Goal: Task Accomplishment & Management: Use online tool/utility

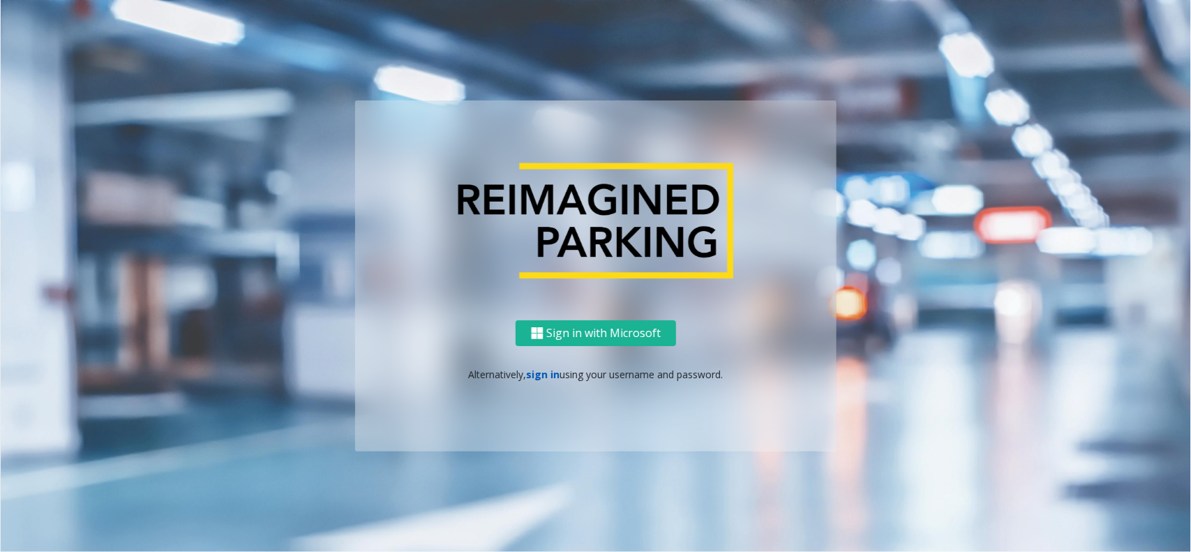
click at [534, 368] on link "sign in" at bounding box center [543, 374] width 33 height 13
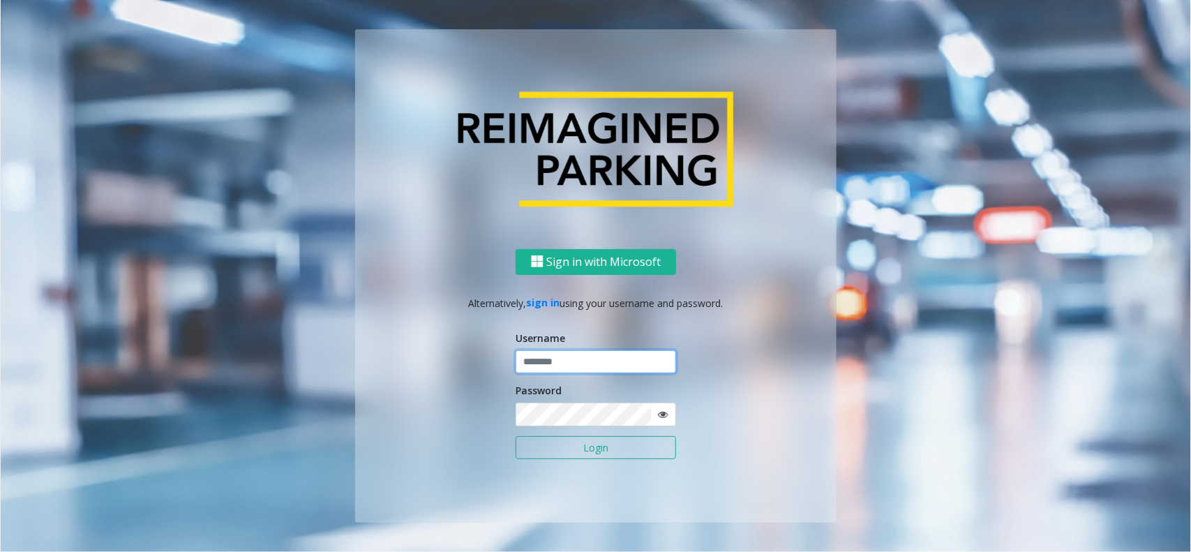
click at [539, 361] on input "text" at bounding box center [596, 362] width 160 height 24
type input "*******"
click at [516, 436] on button "Login" at bounding box center [596, 448] width 160 height 24
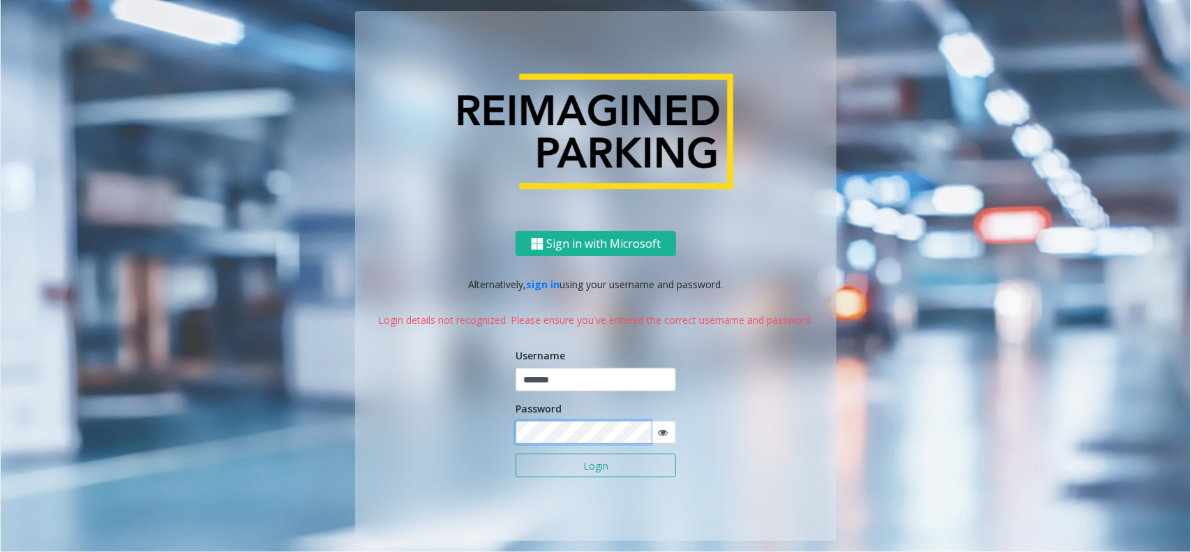
click at [516, 453] on button "Login" at bounding box center [596, 465] width 160 height 24
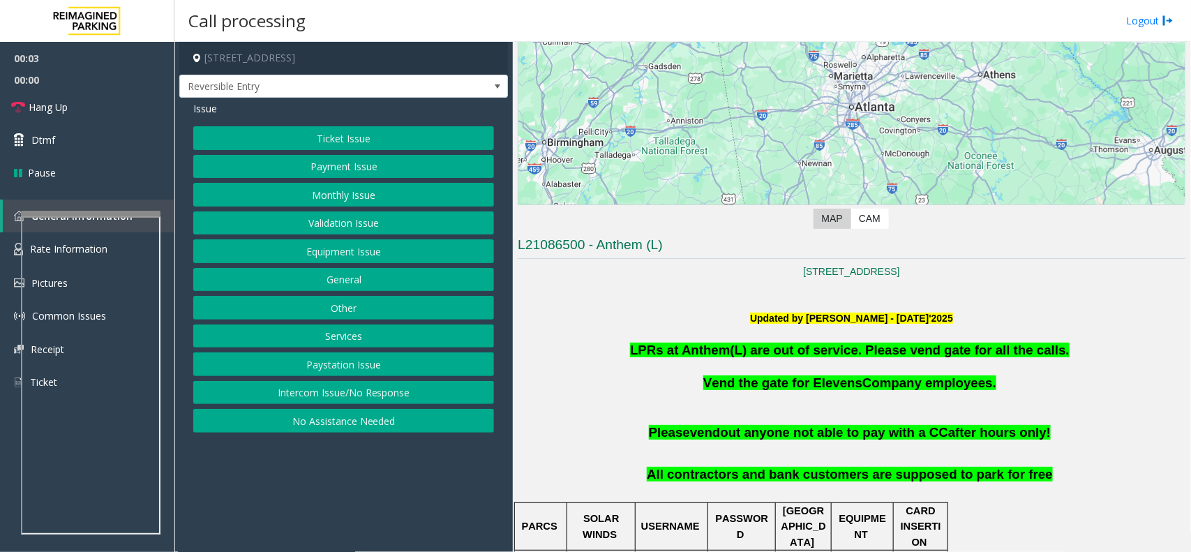
scroll to position [174, 0]
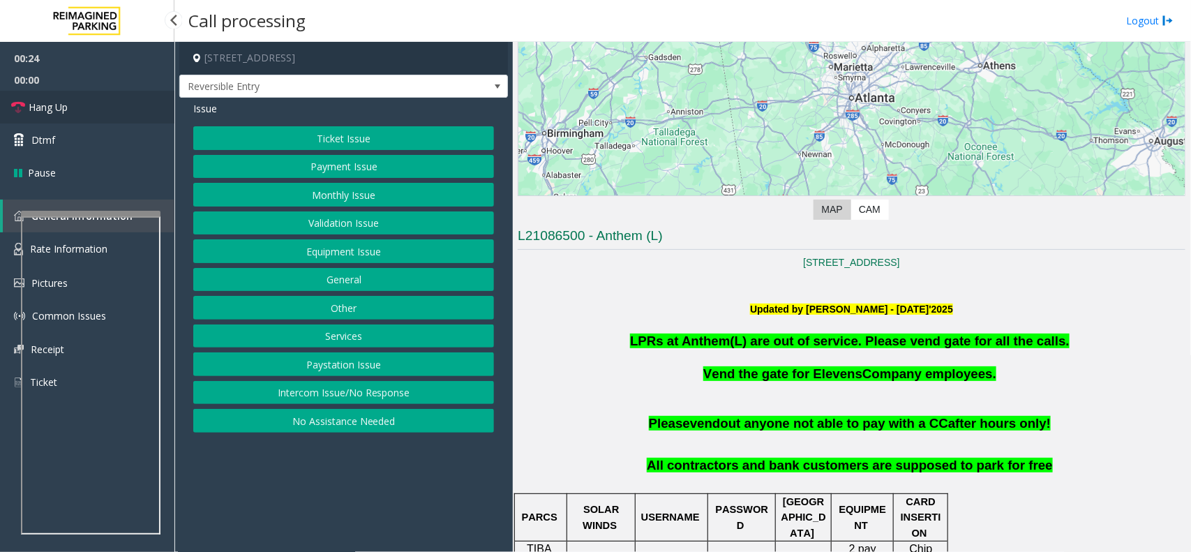
click at [61, 110] on span "Hang Up" at bounding box center [48, 107] width 39 height 15
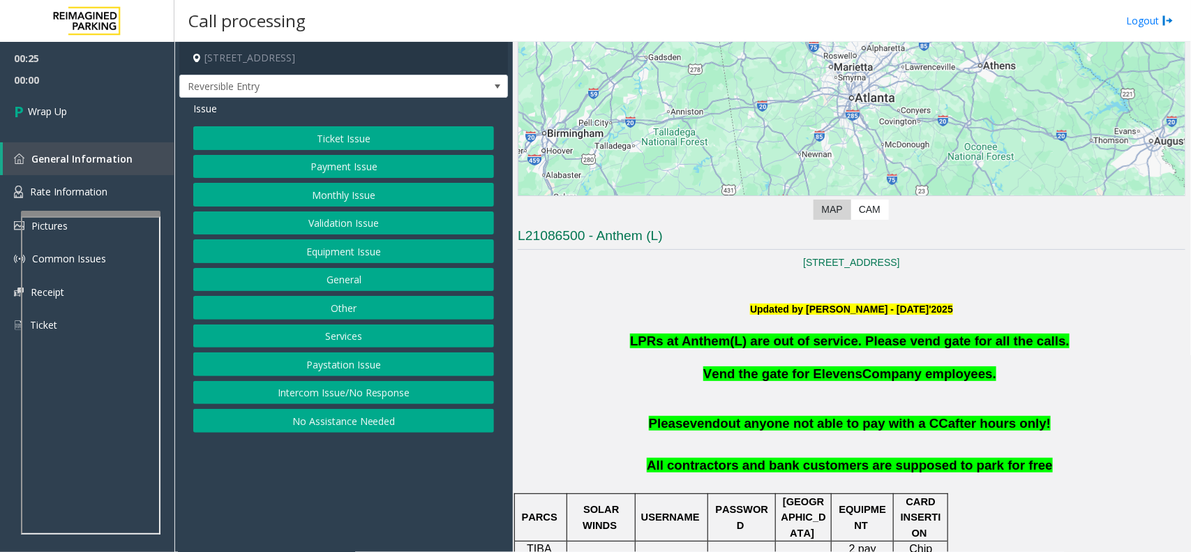
click at [361, 398] on button "Intercom Issue/No Response" at bounding box center [343, 393] width 301 height 24
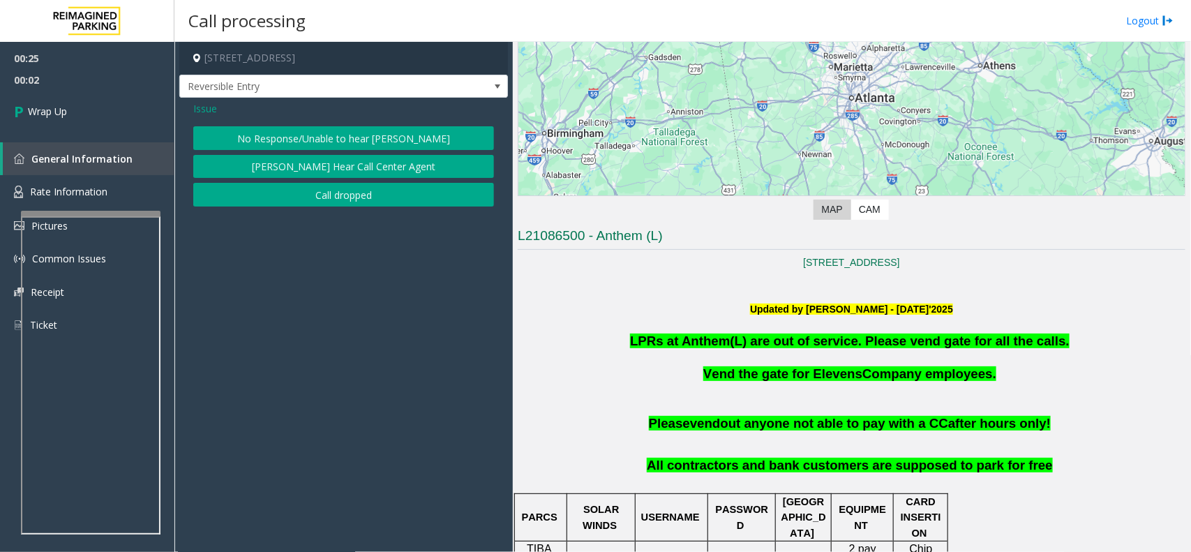
click at [280, 140] on button "No Response/Unable to hear [PERSON_NAME]" at bounding box center [343, 138] width 301 height 24
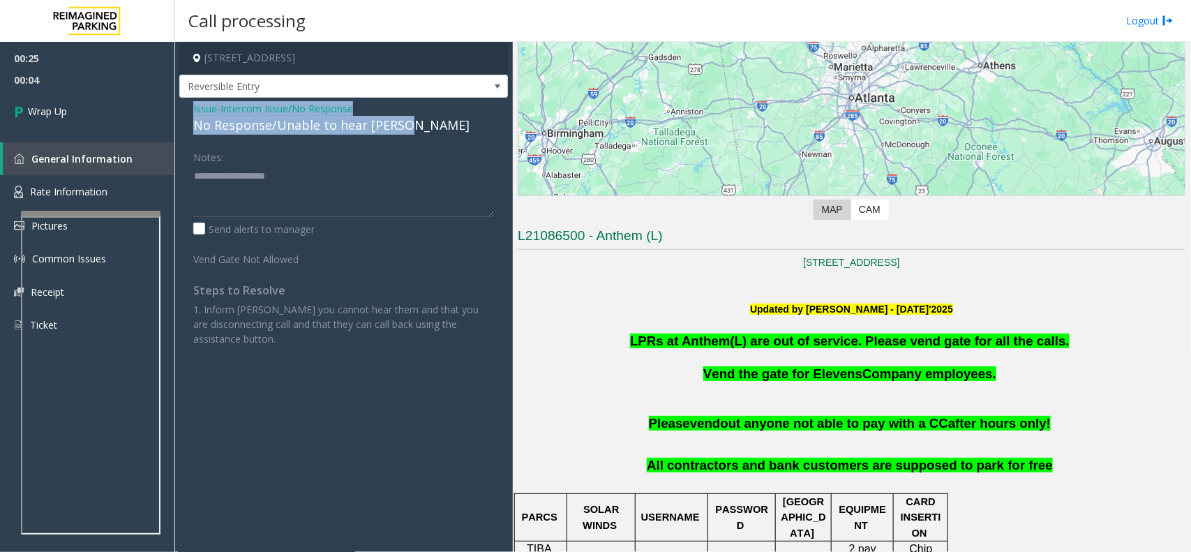
drag, startPoint x: 183, startPoint y: 103, endPoint x: 412, endPoint y: 131, distance: 230.5
click at [412, 131] on div "Issue - Intercom Issue/No Response No Response/Unable to hear [PERSON_NAME] Not…" at bounding box center [343, 229] width 329 height 262
copy div "Issue - Intercom Issue/No Response No Response/Unable to hear [PERSON_NAME]"
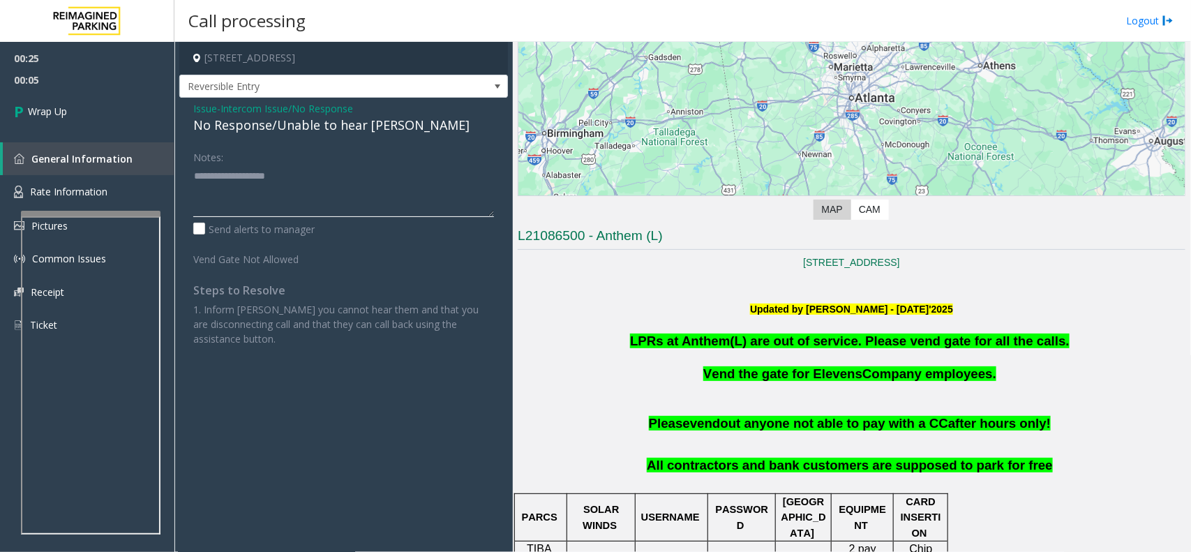
click at [325, 211] on textarea at bounding box center [343, 191] width 301 height 52
paste textarea "**********"
type textarea "**********"
click at [51, 113] on span "Wrap Up" at bounding box center [47, 111] width 39 height 15
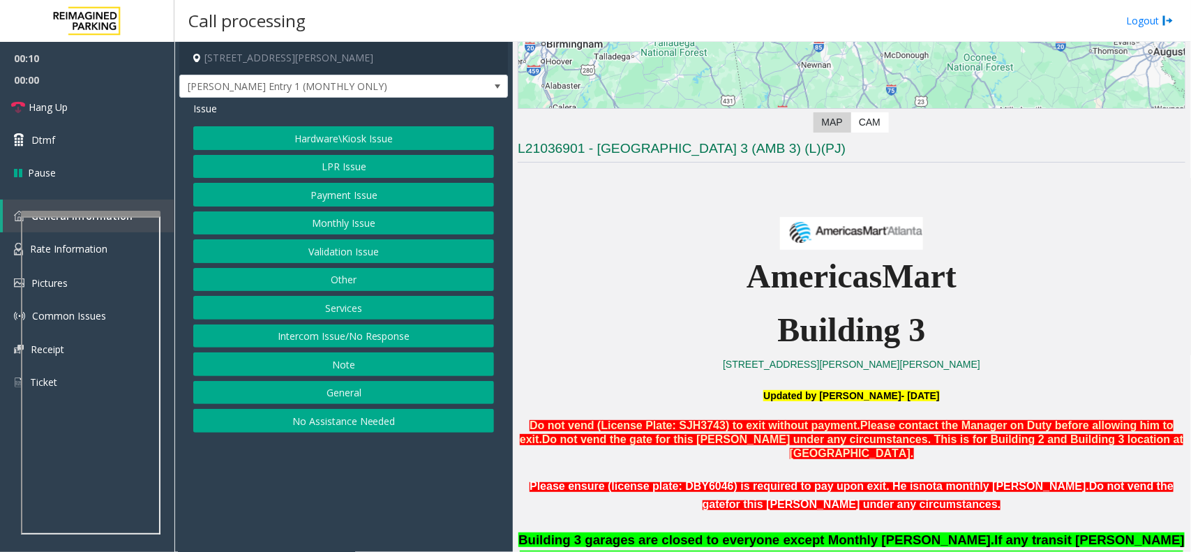
scroll to position [349, 0]
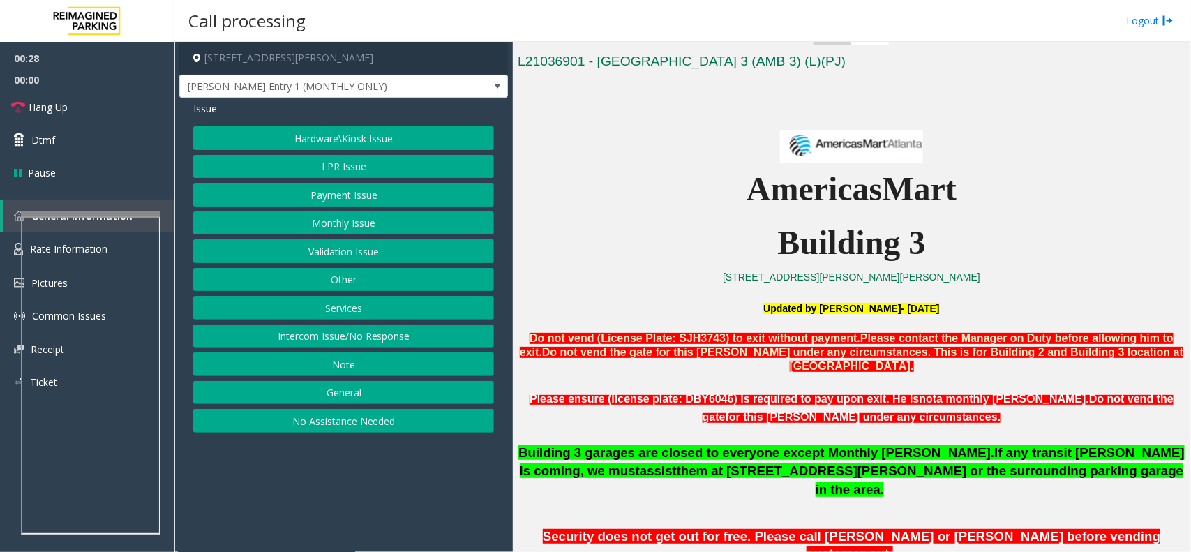
click at [1106, 138] on p at bounding box center [852, 138] width 668 height 48
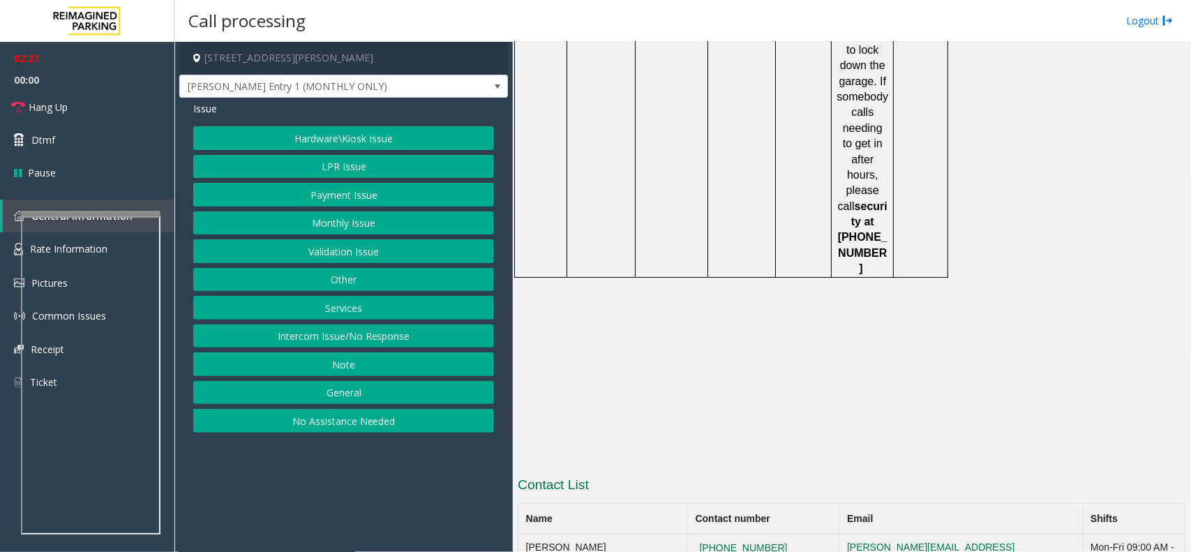
scroll to position [2354, 0]
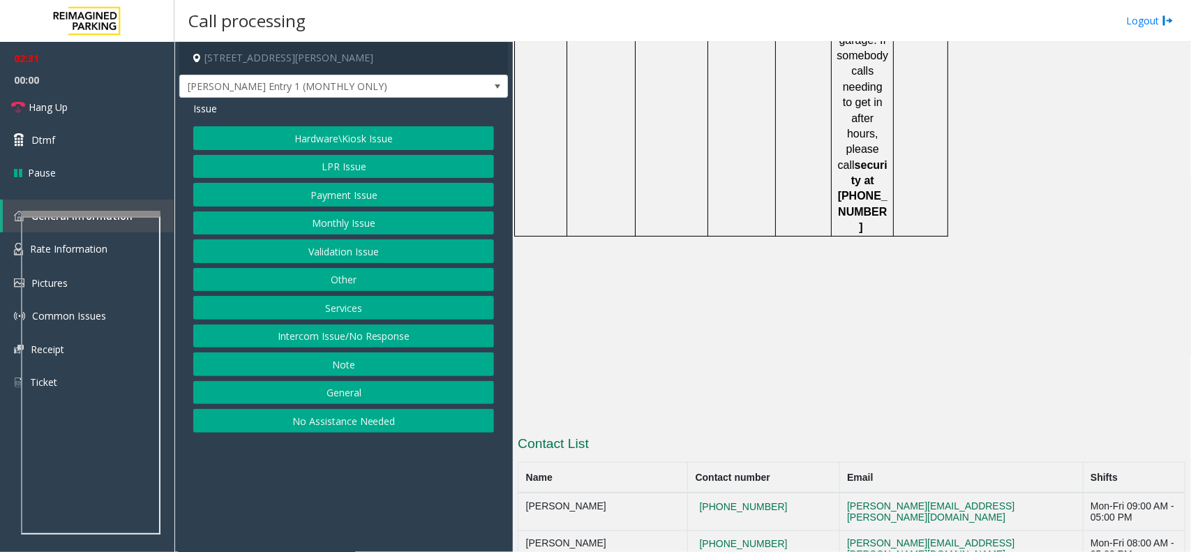
drag, startPoint x: 806, startPoint y: 385, endPoint x: 695, endPoint y: 384, distance: 110.9
drag, startPoint x: 801, startPoint y: 263, endPoint x: 707, endPoint y: 267, distance: 94.3
click at [707, 492] on td "[PHONE_NUMBER]" at bounding box center [764, 511] width 152 height 38
copy button "[PHONE_NUMBER]"
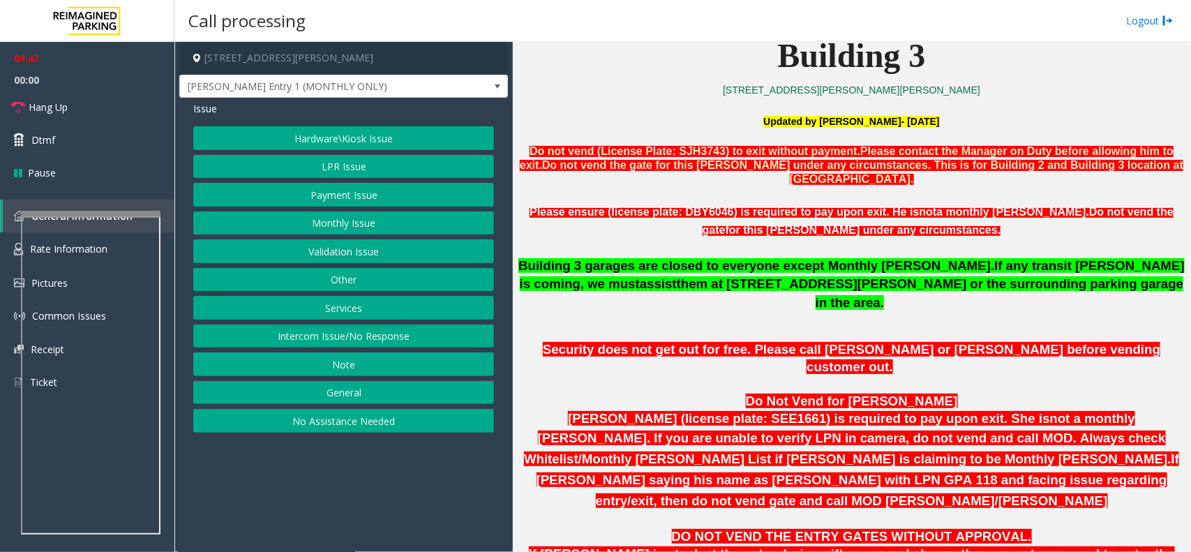
scroll to position [436, 0]
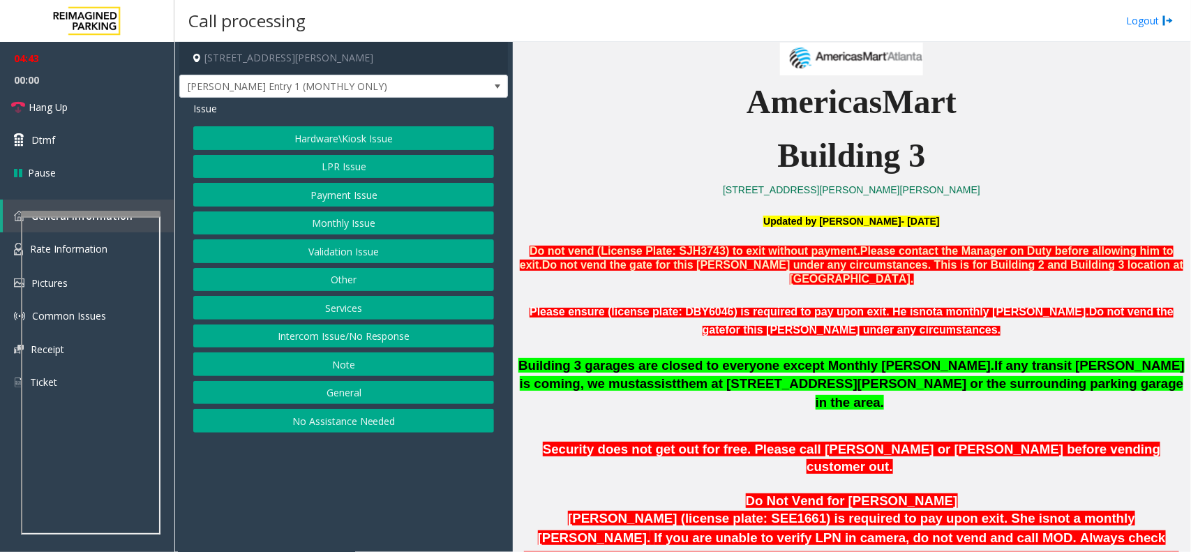
click at [377, 225] on button "Monthly Issue" at bounding box center [343, 223] width 301 height 24
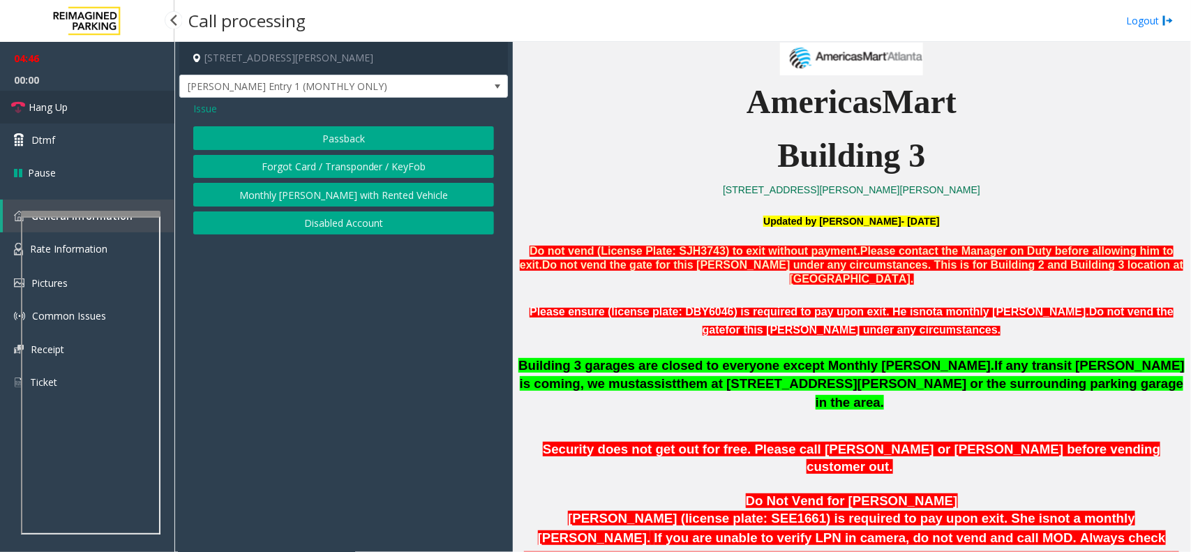
click at [70, 108] on link "Hang Up" at bounding box center [87, 107] width 174 height 33
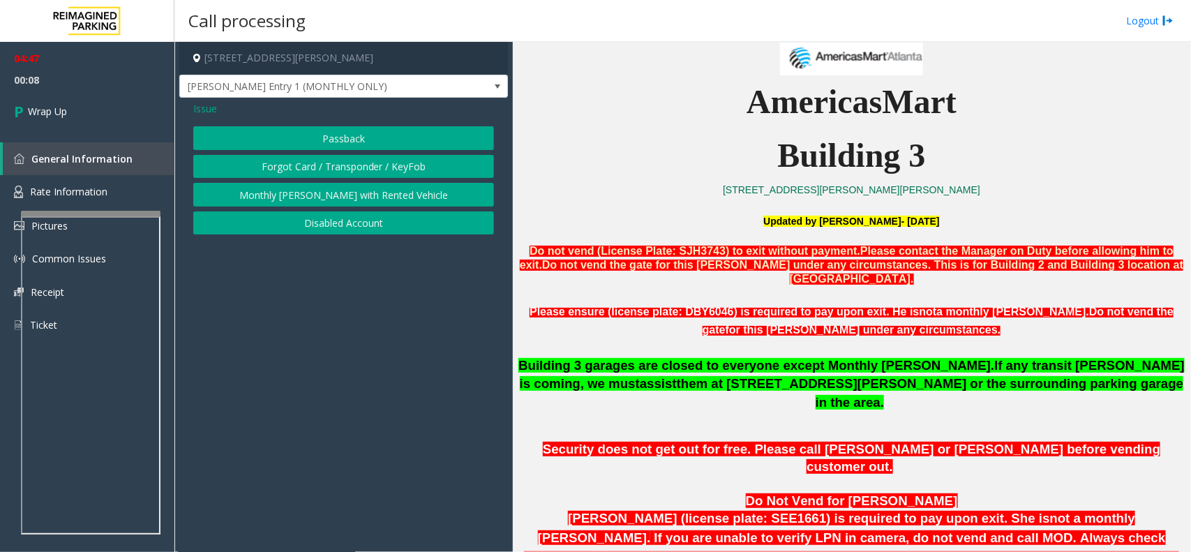
click at [197, 102] on span "Issue" at bounding box center [205, 108] width 24 height 15
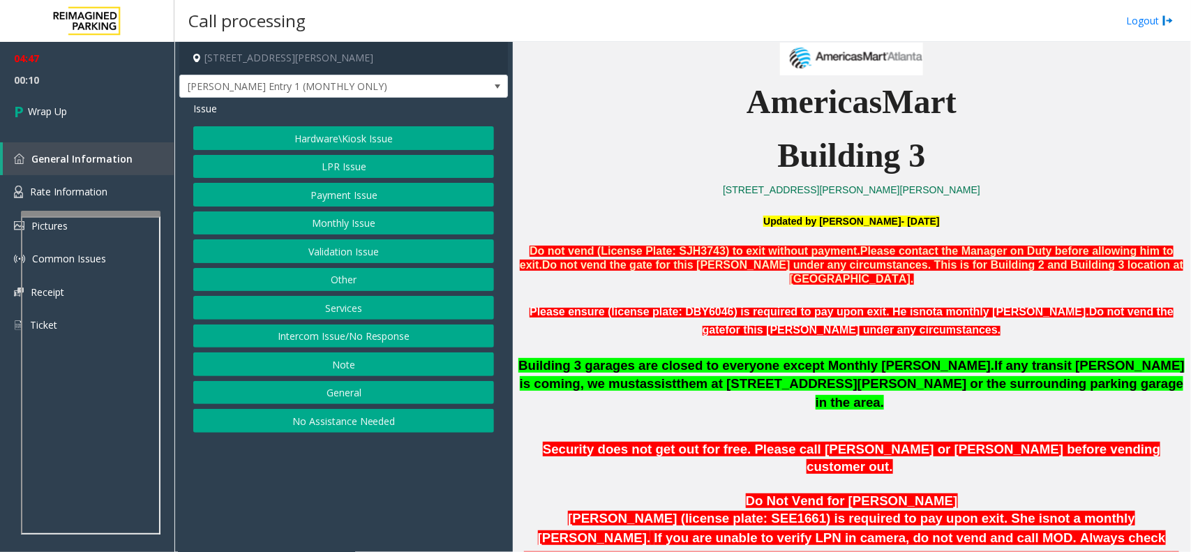
click at [365, 166] on button "LPR Issue" at bounding box center [343, 167] width 301 height 24
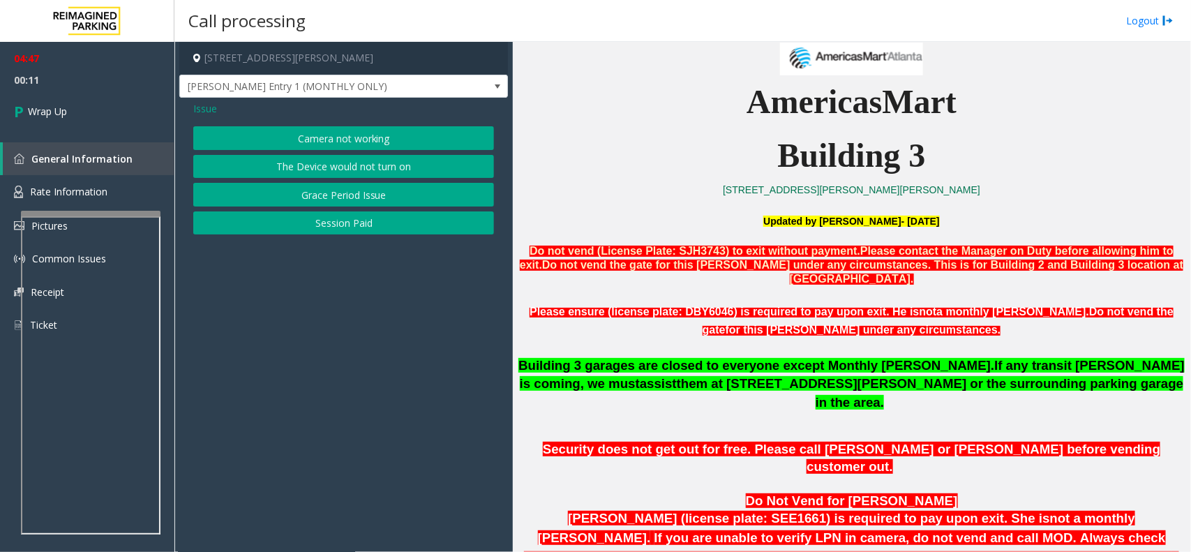
click at [366, 133] on button "Camera not working" at bounding box center [343, 138] width 301 height 24
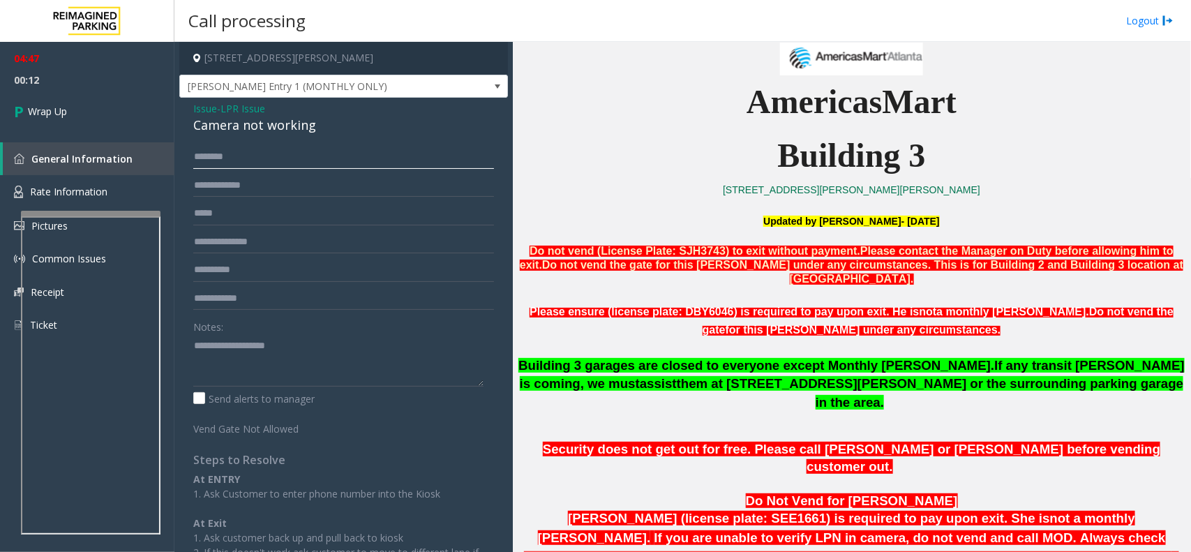
click at [249, 156] on input "text" at bounding box center [343, 157] width 301 height 24
type input "*****"
click at [248, 179] on input "text" at bounding box center [343, 186] width 301 height 24
type input "******"
click at [255, 368] on textarea at bounding box center [338, 360] width 290 height 52
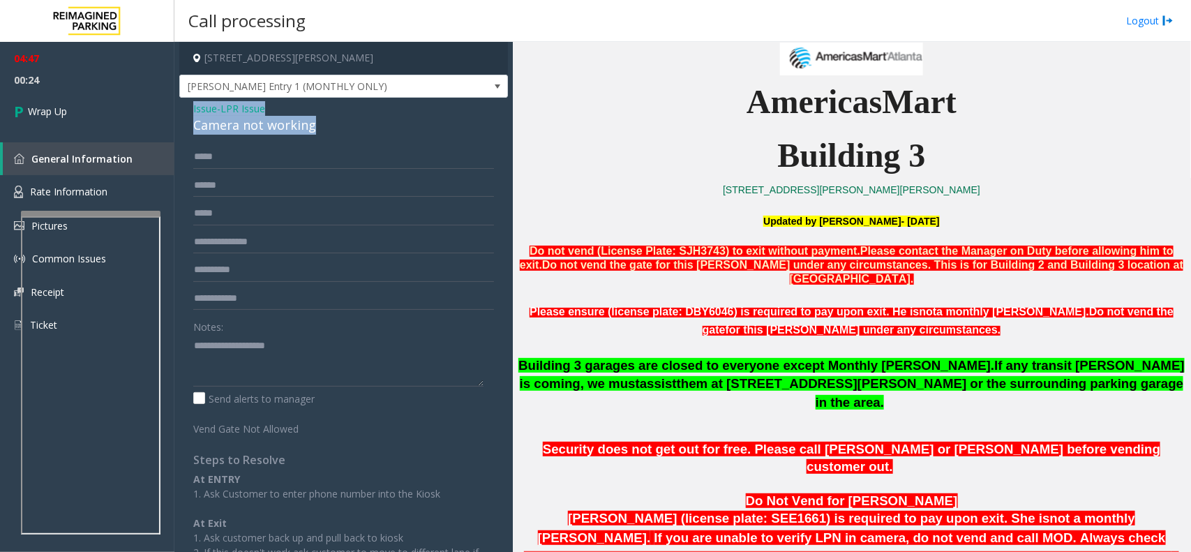
drag, startPoint x: 193, startPoint y: 109, endPoint x: 324, endPoint y: 127, distance: 132.4
click at [324, 127] on div "Issue - LPR Issue Camera not working" at bounding box center [343, 117] width 301 height 33
copy div "Issue - LPR Issue Camera not working"
click at [222, 371] on textarea at bounding box center [338, 360] width 290 height 52
paste textarea "**********"
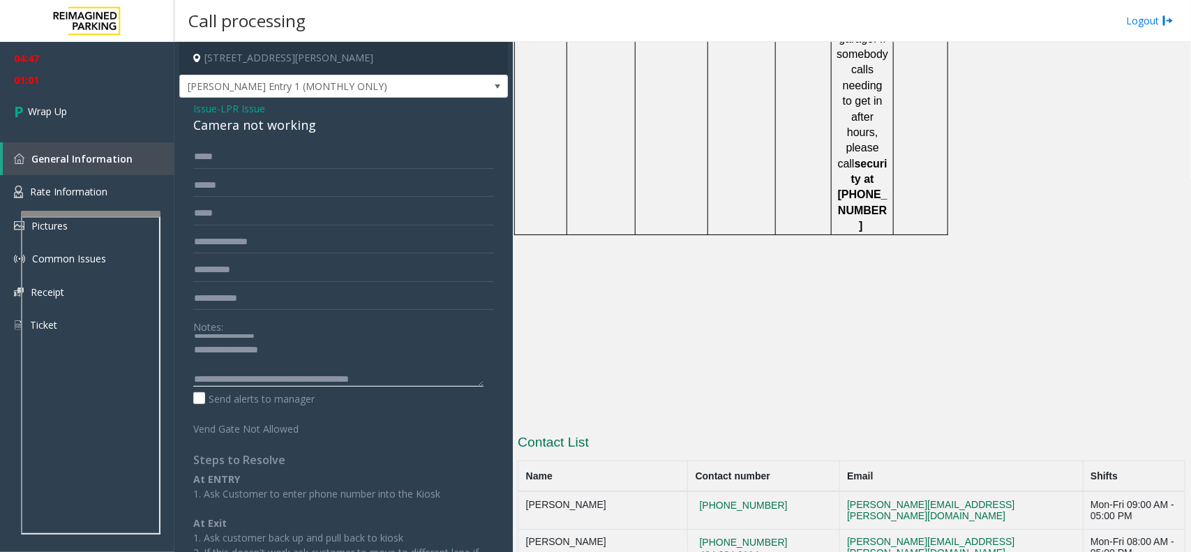
scroll to position [2356, 0]
drag, startPoint x: 527, startPoint y: 262, endPoint x: 785, endPoint y: 262, distance: 258.1
click at [785, 490] on tr "[PERSON_NAME] [PHONE_NUMBER] [PERSON_NAME][EMAIL_ADDRESS][PERSON_NAME][DOMAIN_N…" at bounding box center [851, 509] width 667 height 38
copy tr "[PERSON_NAME] [PHONE_NUMBER]"
click at [416, 380] on textarea at bounding box center [338, 360] width 290 height 52
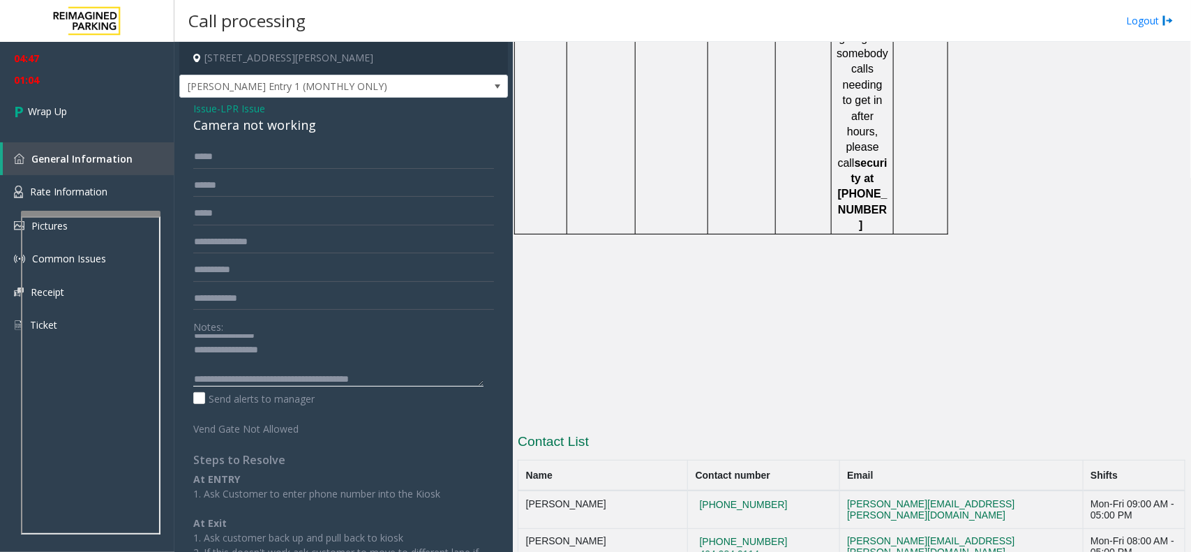
paste textarea "**********"
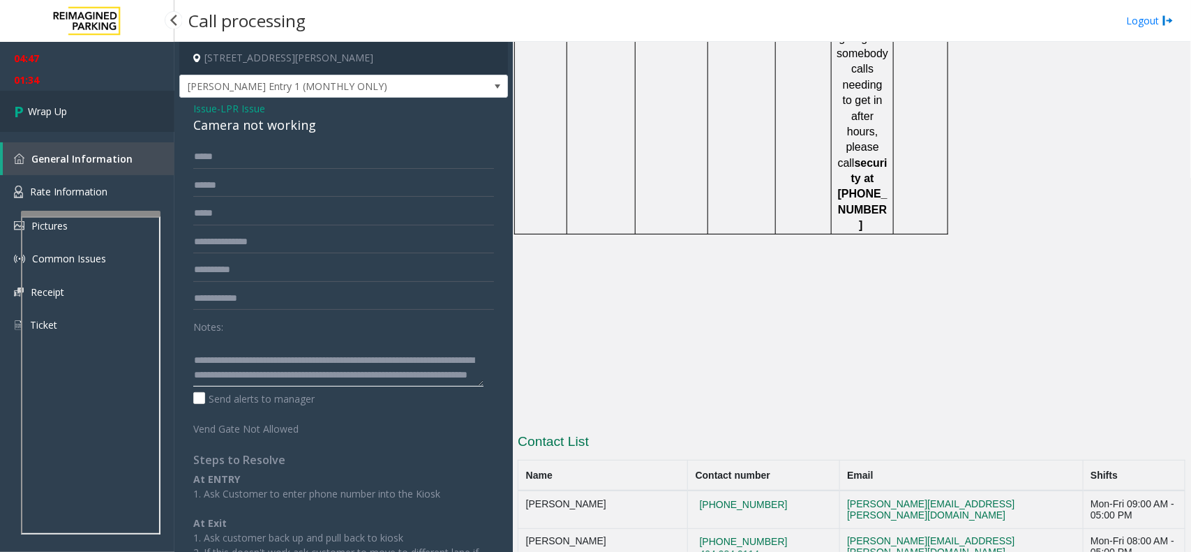
type textarea "**********"
click at [49, 107] on span "Wrap Up" at bounding box center [47, 111] width 39 height 15
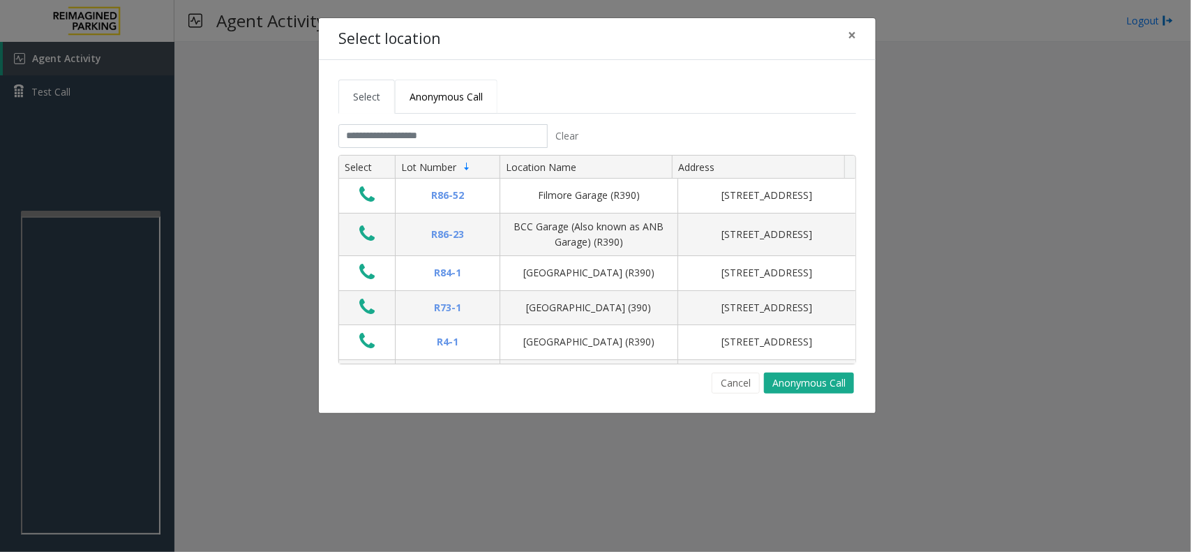
click at [416, 100] on span "Anonymous Call" at bounding box center [445, 96] width 73 height 13
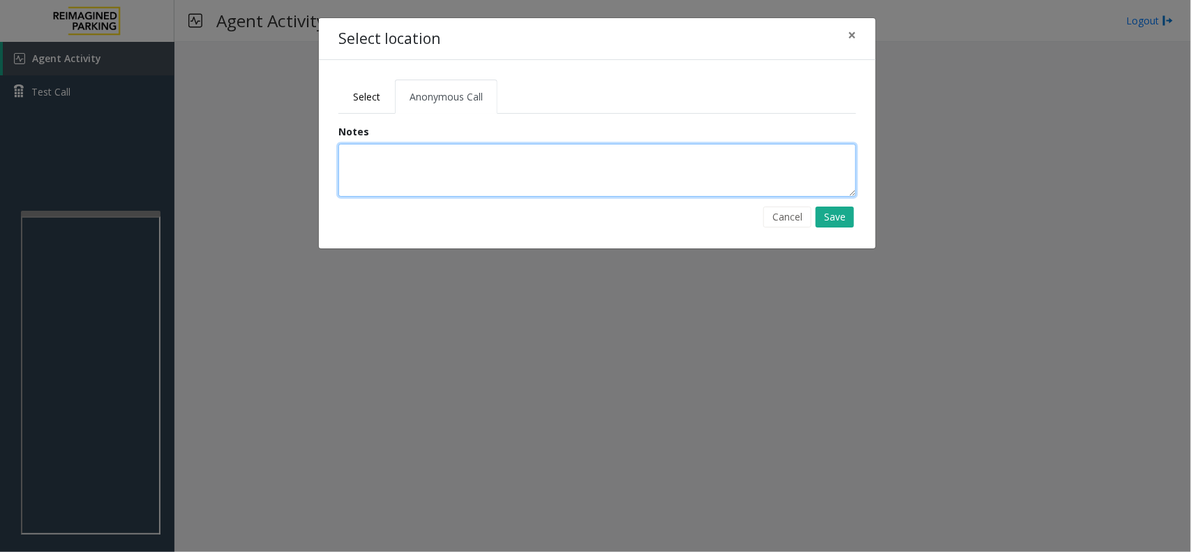
click at [372, 159] on textarea at bounding box center [597, 170] width 518 height 53
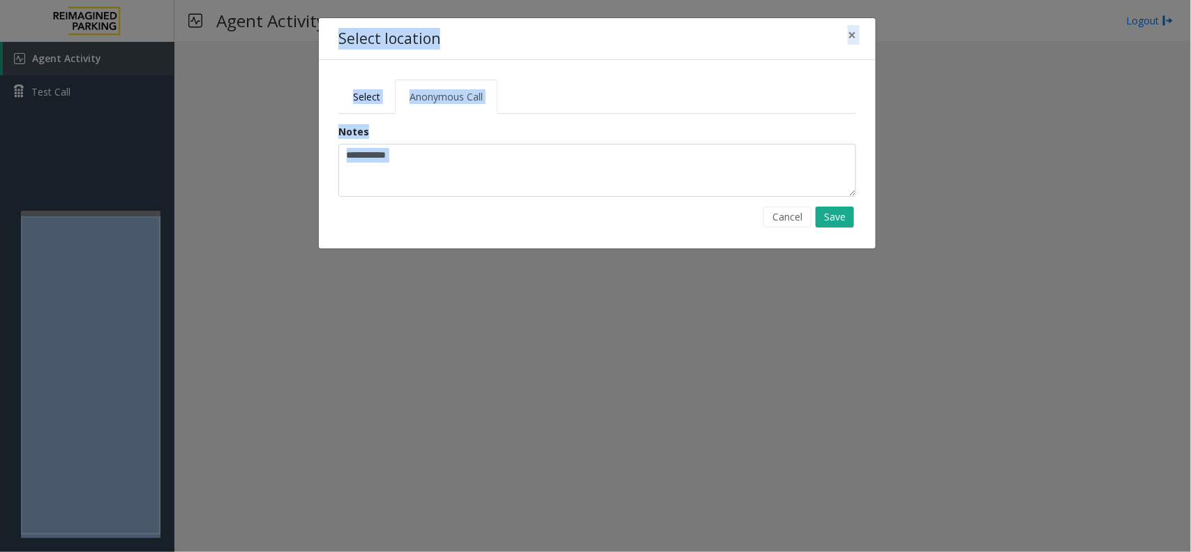
drag, startPoint x: 827, startPoint y: 593, endPoint x: 952, endPoint y: 593, distance: 124.9
click at [952, 551] on html "Agent Activity Test Call × Close Powered by Umojo © 2025 Agent Activity Logout …" at bounding box center [595, 276] width 1191 height 552
click at [467, 204] on form "**********" at bounding box center [597, 175] width 539 height 103
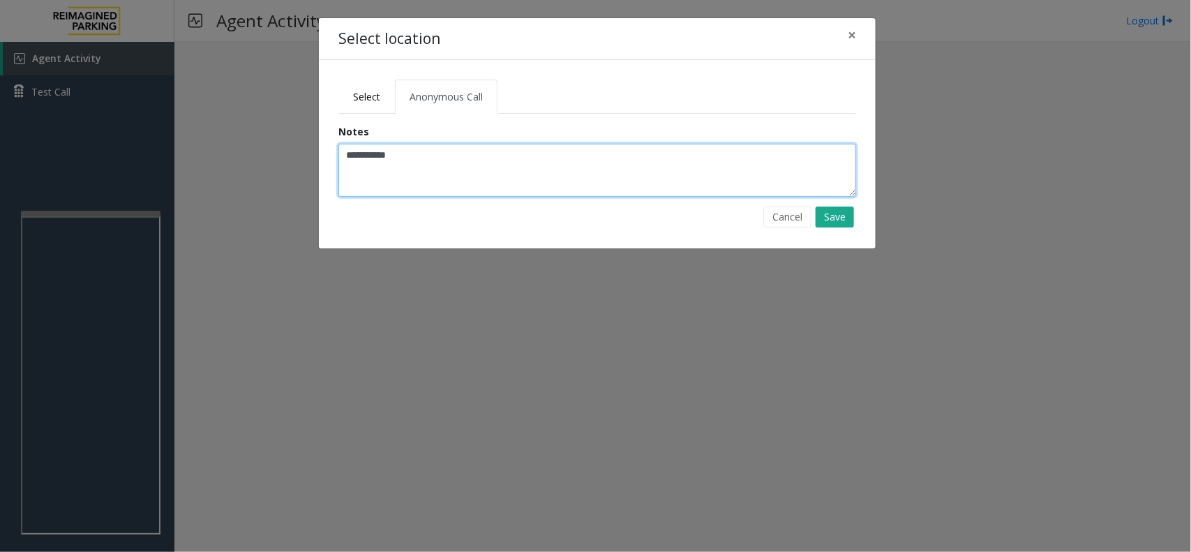
click at [571, 176] on textarea "**********" at bounding box center [597, 170] width 518 height 53
type textarea "**********"
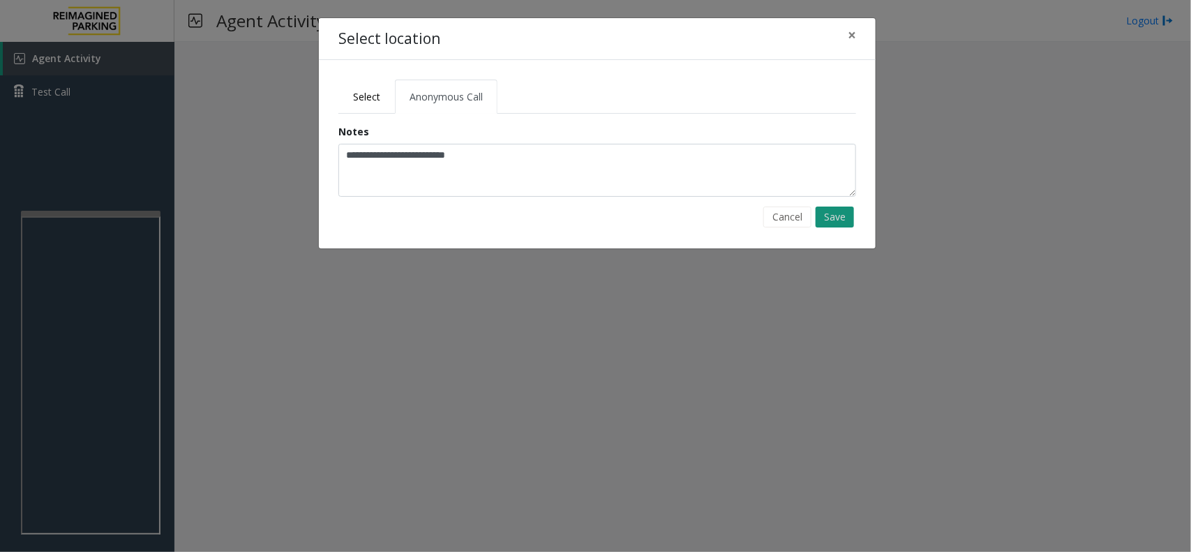
click at [843, 215] on button "Save" at bounding box center [834, 216] width 38 height 21
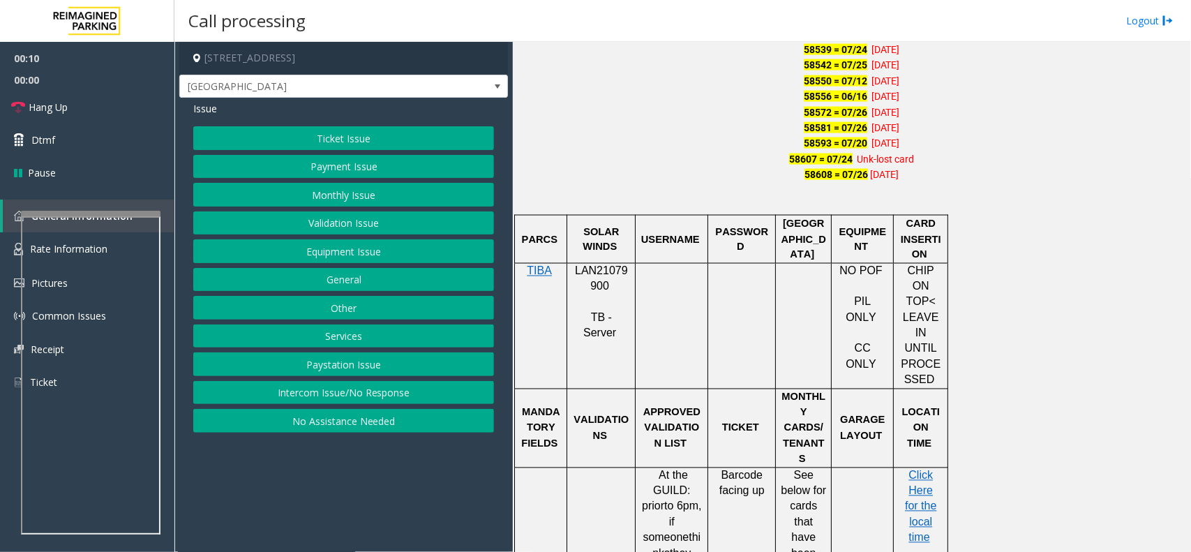
scroll to position [959, 0]
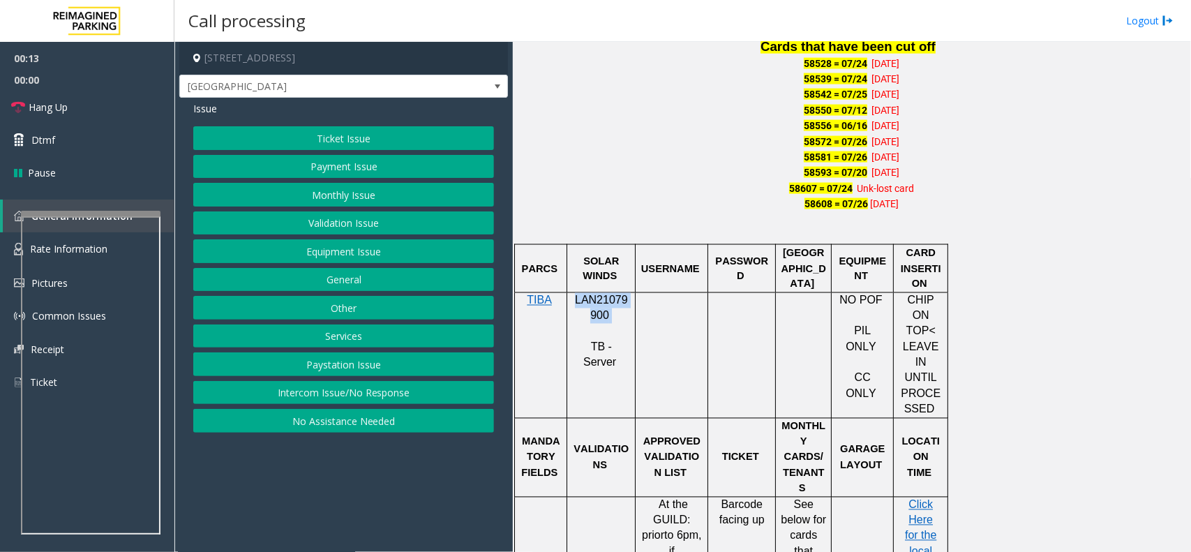
drag, startPoint x: 619, startPoint y: 319, endPoint x: 572, endPoint y: 300, distance: 50.7
click at [572, 300] on p "LAN21079900" at bounding box center [601, 308] width 58 height 31
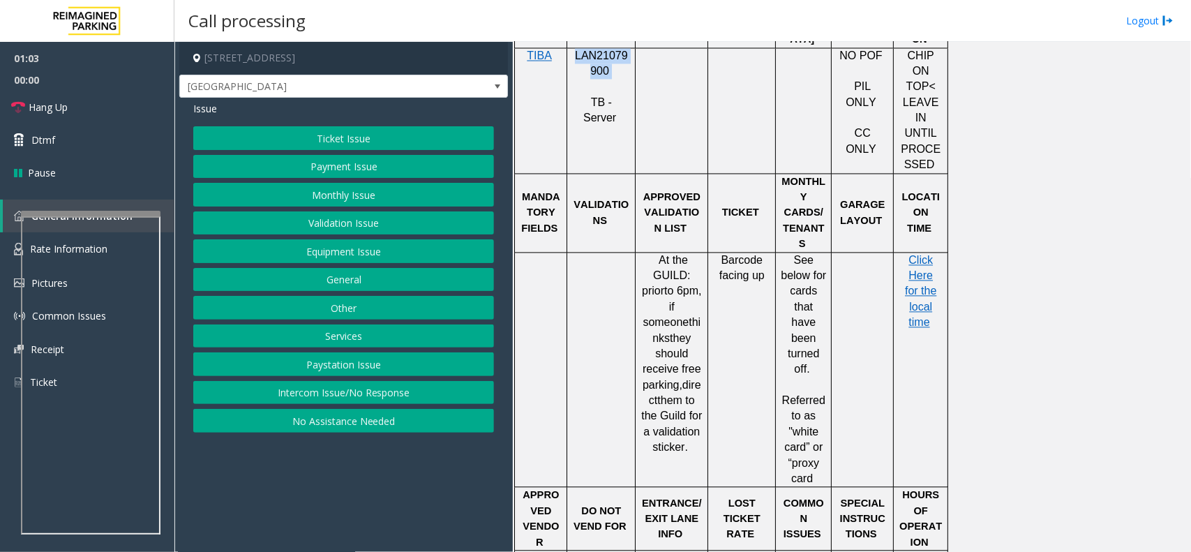
scroll to position [1308, 0]
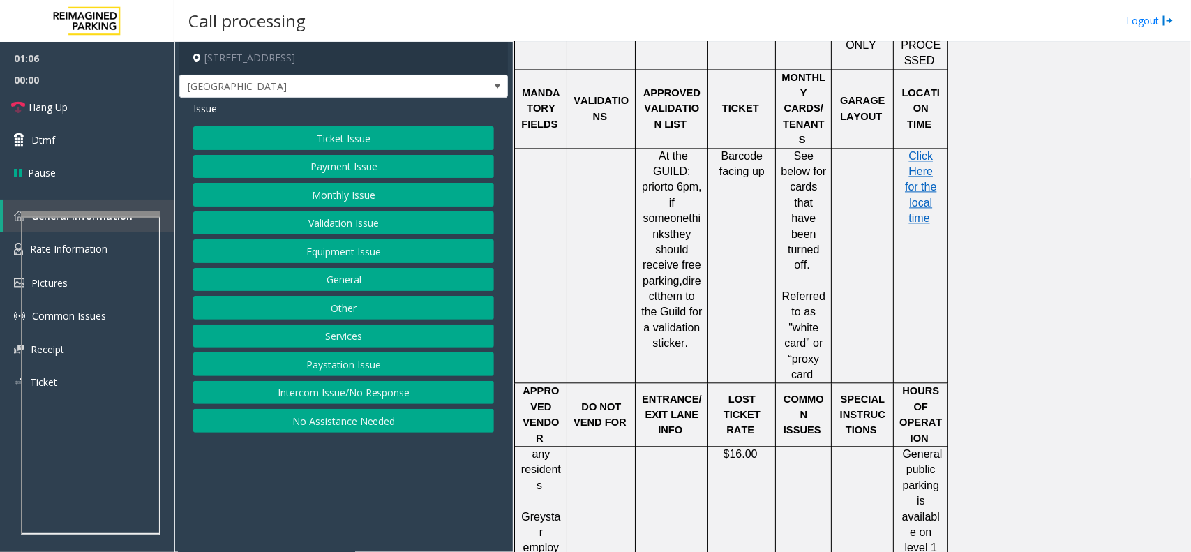
click at [891, 244] on div at bounding box center [893, 265] width 5 height 235
click at [323, 216] on button "Validation Issue" at bounding box center [343, 223] width 301 height 24
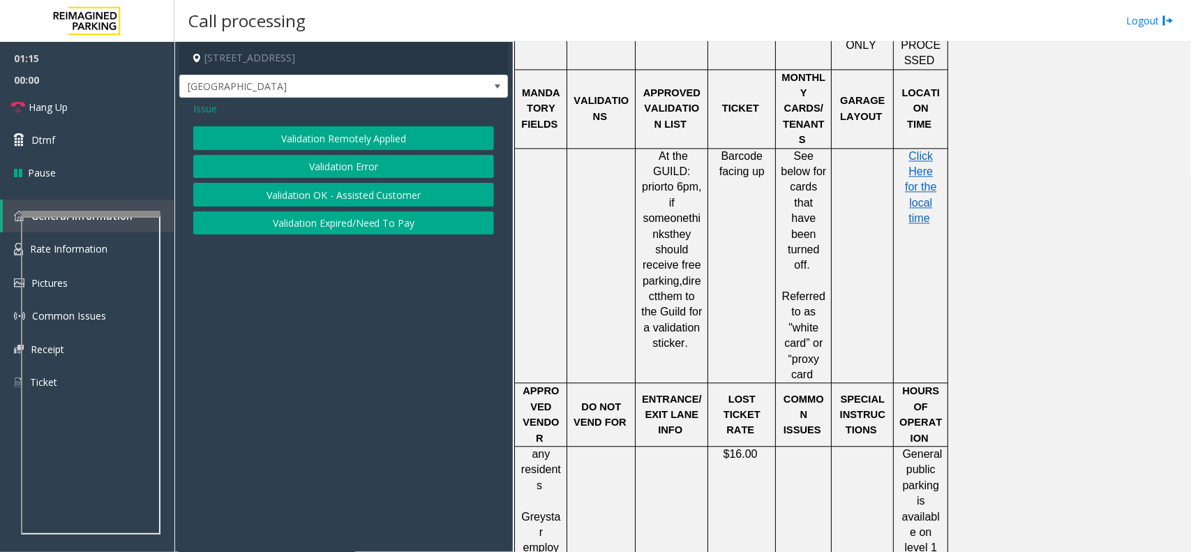
click at [303, 165] on button "Validation Error" at bounding box center [343, 167] width 301 height 24
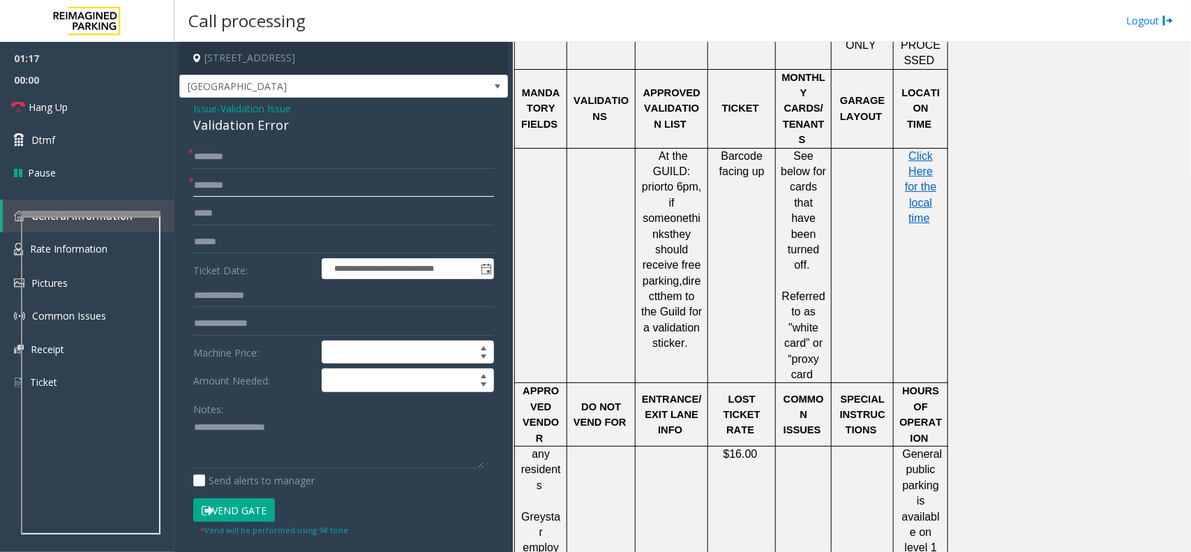
click at [222, 181] on input "text" at bounding box center [343, 186] width 301 height 24
click at [242, 183] on input "text" at bounding box center [343, 186] width 301 height 24
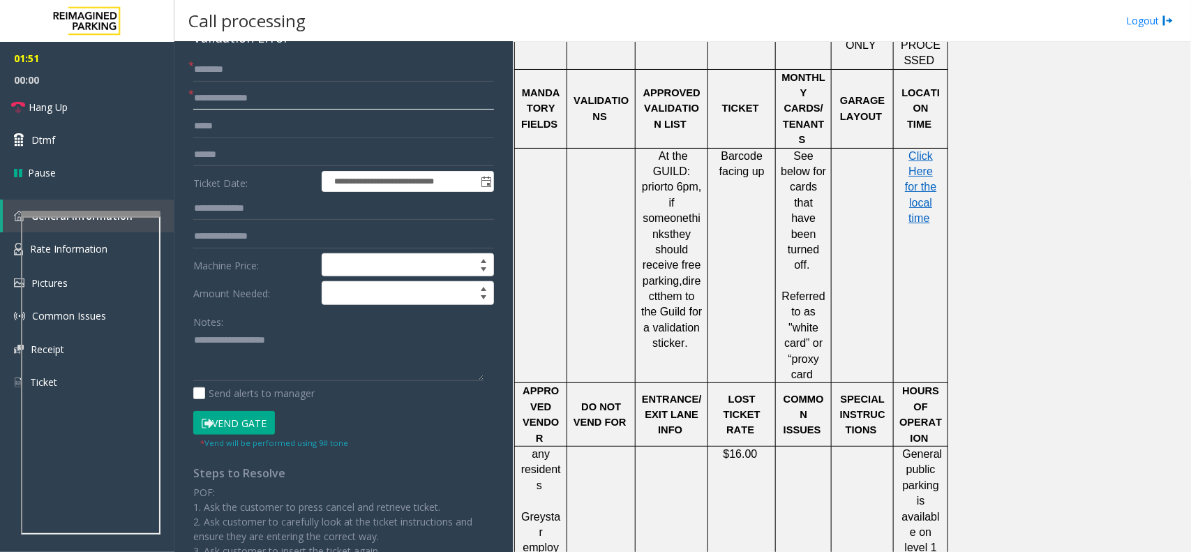
drag, startPoint x: 253, startPoint y: 102, endPoint x: 200, endPoint y: 100, distance: 53.1
click at [200, 100] on input "**********" at bounding box center [343, 98] width 301 height 24
click at [210, 95] on input "*********" at bounding box center [343, 98] width 301 height 24
click at [237, 102] on input "********" at bounding box center [343, 98] width 301 height 24
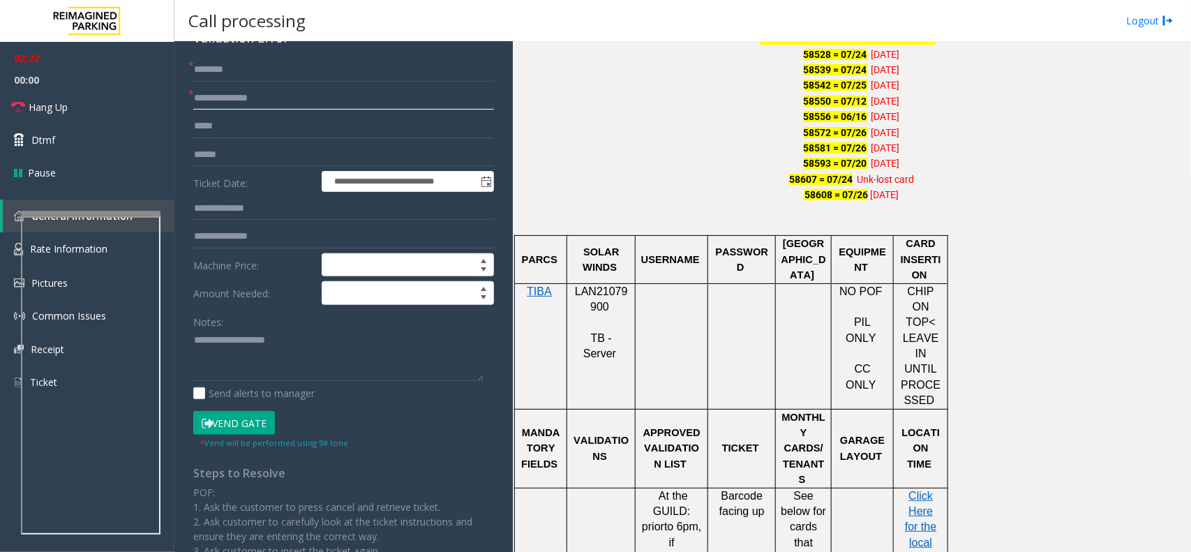
scroll to position [959, 0]
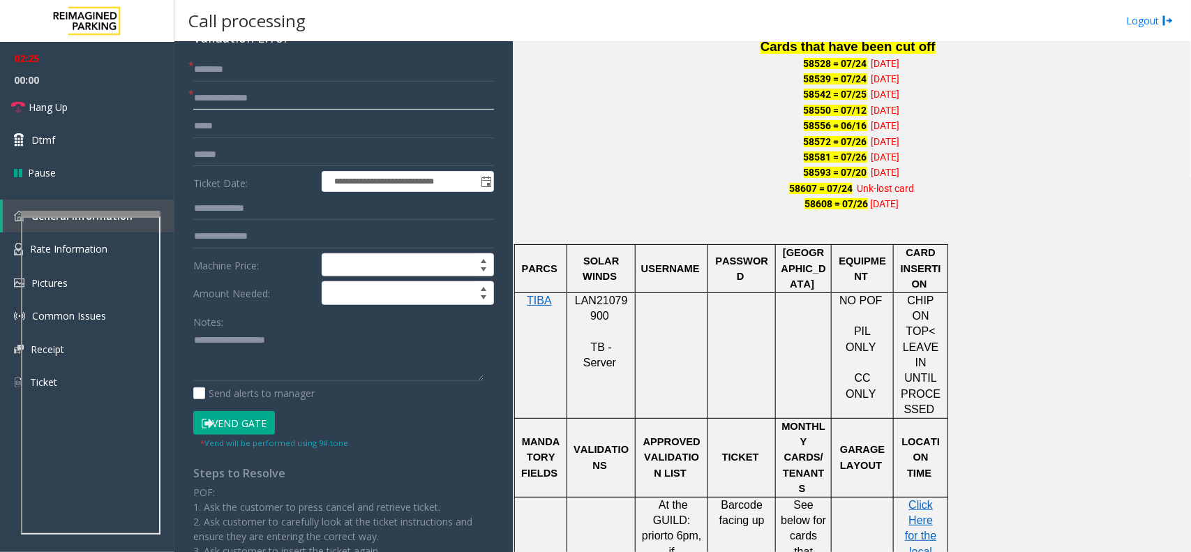
type input "**********"
drag, startPoint x: 576, startPoint y: 304, endPoint x: 611, endPoint y: 319, distance: 37.8
click at [611, 319] on p "LAN21079900" at bounding box center [601, 308] width 58 height 31
copy p "LAN21079900"
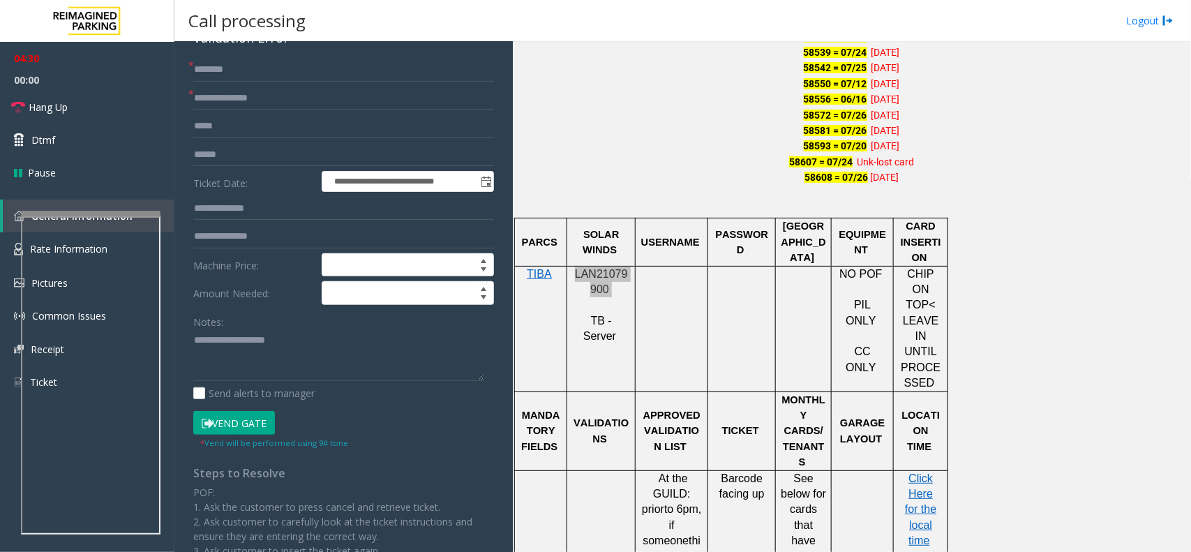
scroll to position [1046, 0]
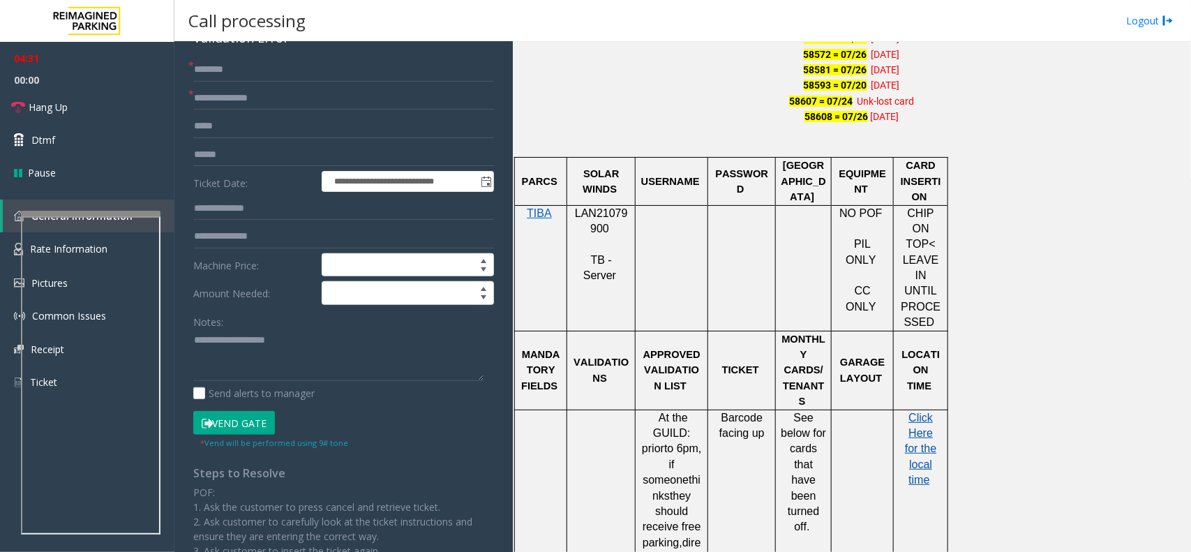
click at [919, 412] on span "Click Here for the local time" at bounding box center [920, 449] width 31 height 75
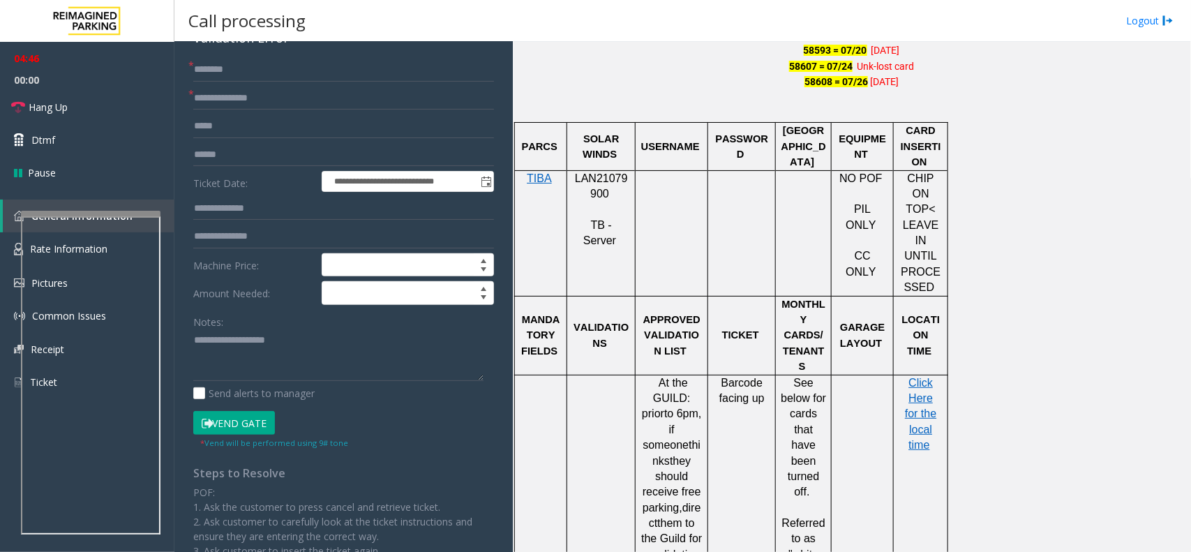
scroll to position [1134, 0]
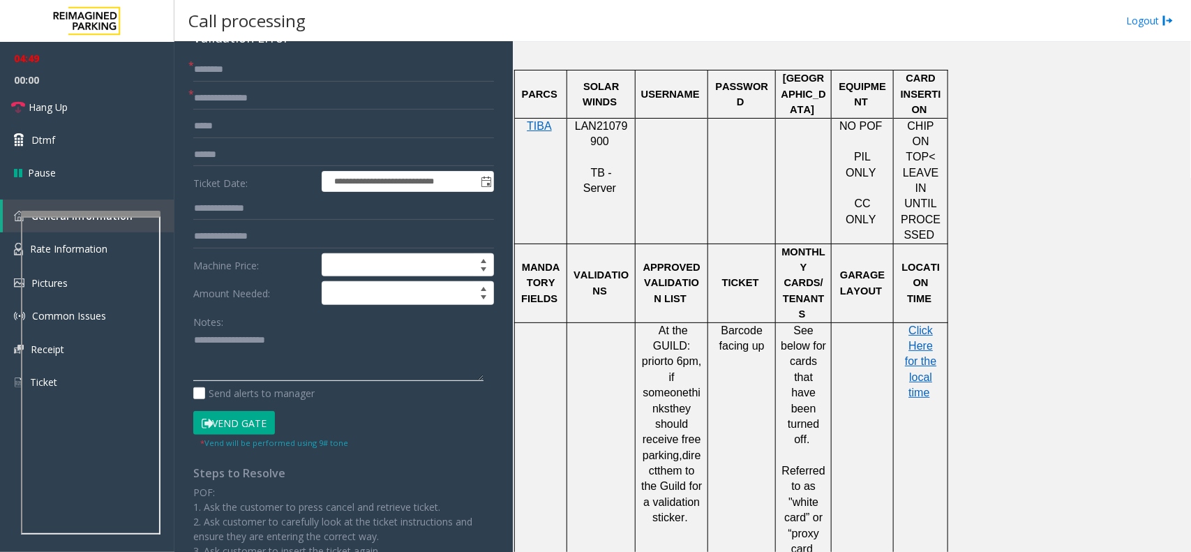
click at [241, 340] on textarea at bounding box center [338, 355] width 290 height 52
click at [923, 324] on span "Click Here for the local time" at bounding box center [920, 361] width 31 height 75
click at [244, 336] on textarea at bounding box center [338, 355] width 290 height 52
type textarea "**********"
click at [253, 422] on button "Vend Gate" at bounding box center [234, 423] width 82 height 24
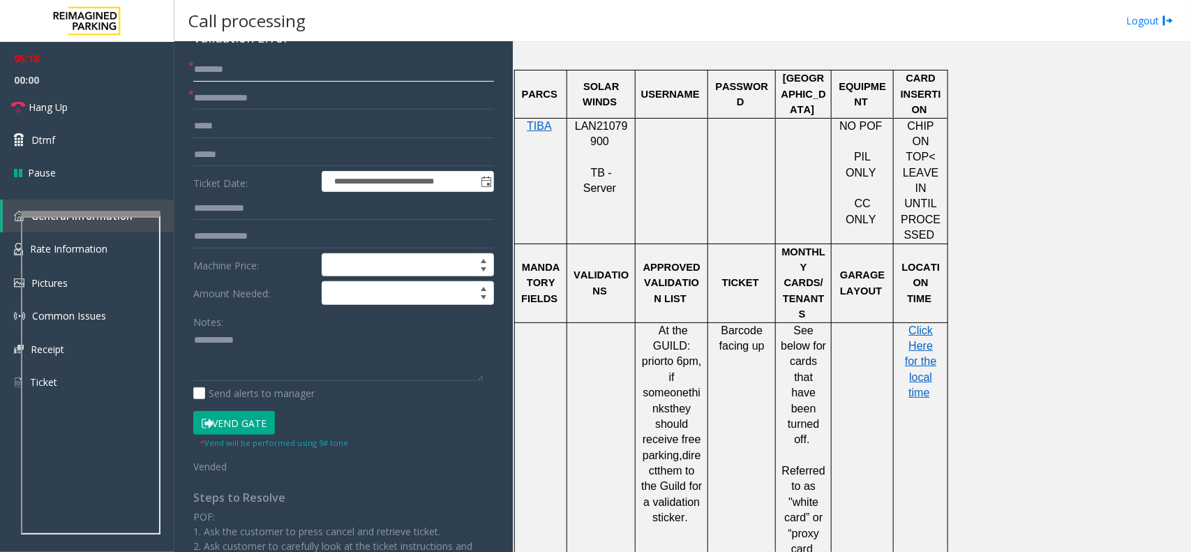
click at [234, 71] on input "text" at bounding box center [343, 70] width 301 height 24
click at [227, 102] on input "**********" at bounding box center [343, 98] width 301 height 24
click at [213, 160] on input "text" at bounding box center [343, 155] width 301 height 24
paste input "*******"
type input "*******"
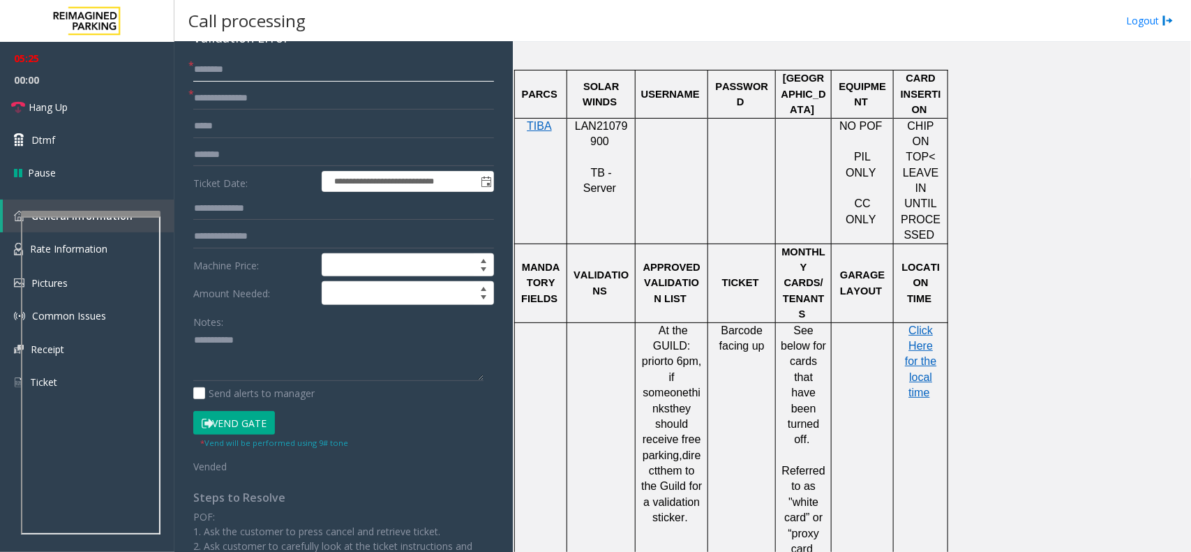
click at [323, 77] on input "text" at bounding box center [343, 70] width 301 height 24
paste input "*******"
type input "*******"
click at [70, 109] on link "Hang Up" at bounding box center [87, 107] width 174 height 33
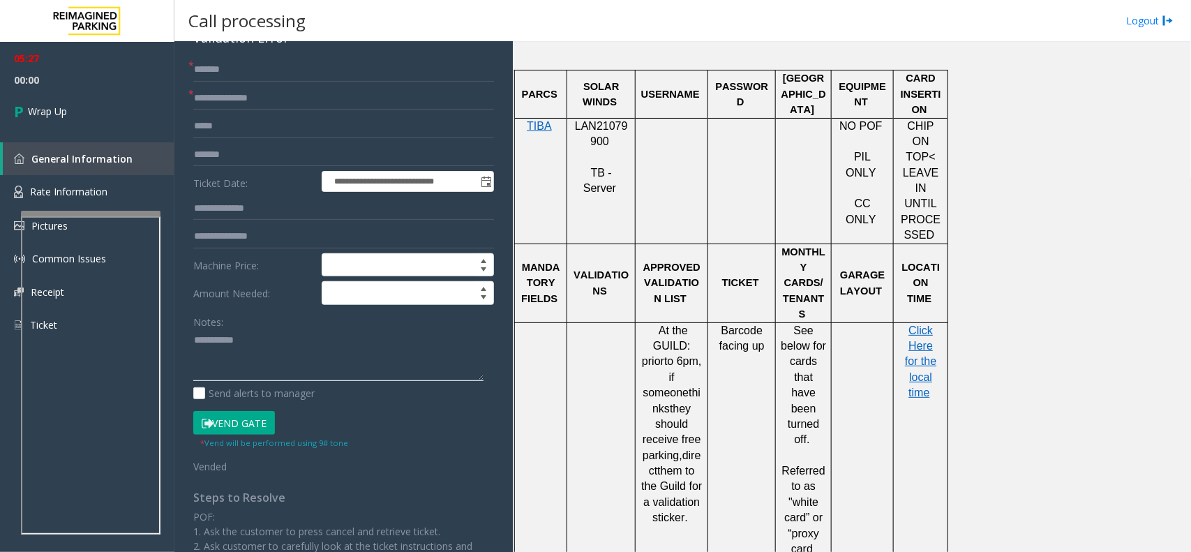
click at [288, 364] on textarea at bounding box center [338, 355] width 290 height 52
click at [287, 358] on textarea at bounding box center [338, 355] width 290 height 52
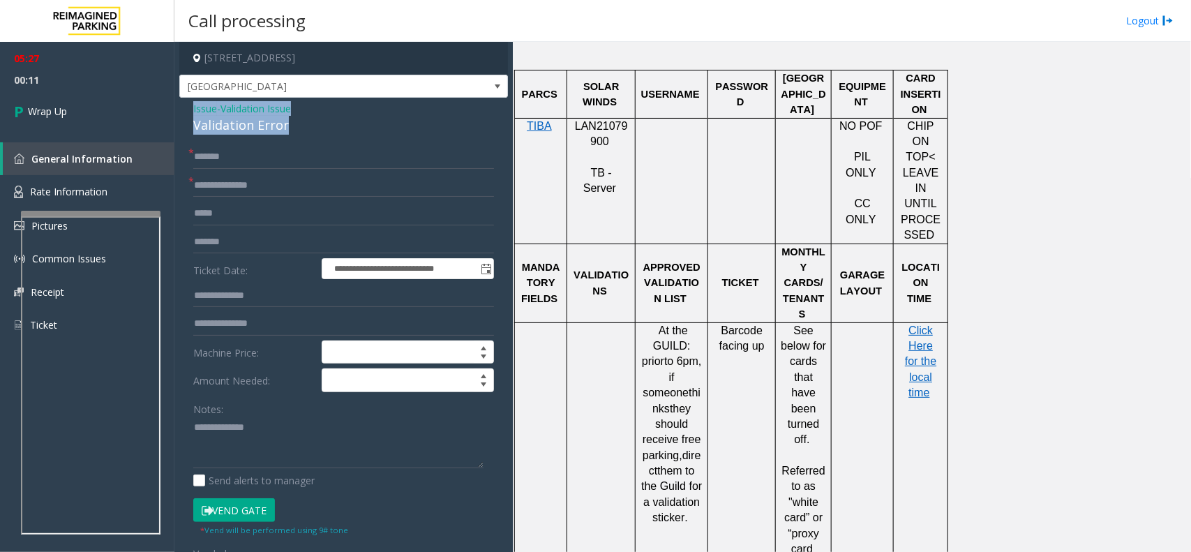
drag, startPoint x: 307, startPoint y: 136, endPoint x: 190, endPoint y: 109, distance: 120.3
click at [190, 109] on div "**********" at bounding box center [343, 515] width 329 height 835
click at [307, 133] on div "Validation Error" at bounding box center [343, 125] width 301 height 19
drag, startPoint x: 295, startPoint y: 127, endPoint x: 193, endPoint y: 112, distance: 103.0
click at [193, 112] on div "Issue - Validation Issue Validation Error" at bounding box center [343, 117] width 301 height 33
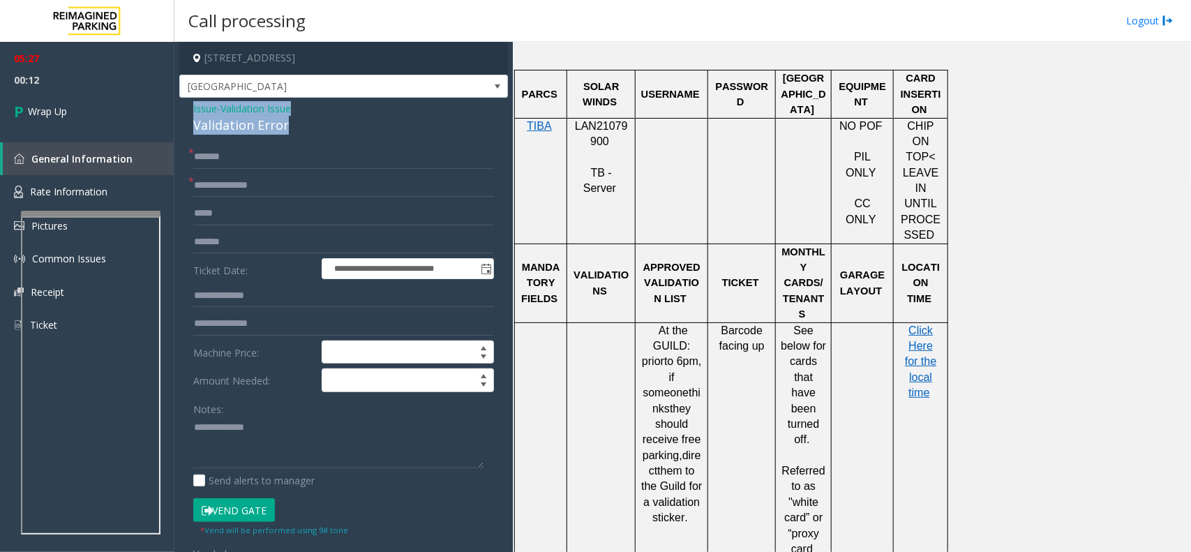
copy div "Issue - Validation Issue Validation Error"
click at [195, 427] on textarea at bounding box center [338, 442] width 290 height 52
paste textarea "**********"
click at [279, 459] on textarea at bounding box center [338, 442] width 290 height 52
click at [265, 458] on textarea at bounding box center [338, 442] width 290 height 52
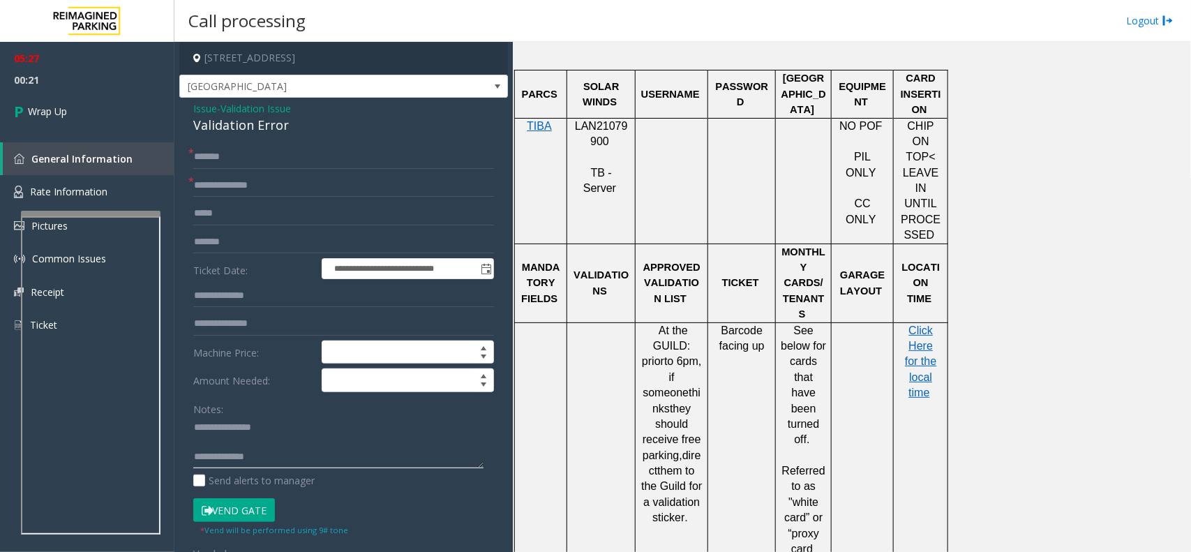
scroll to position [43, 0]
click at [267, 445] on textarea at bounding box center [338, 442] width 290 height 52
click at [371, 447] on textarea at bounding box center [338, 442] width 290 height 52
click at [284, 462] on textarea at bounding box center [338, 442] width 290 height 52
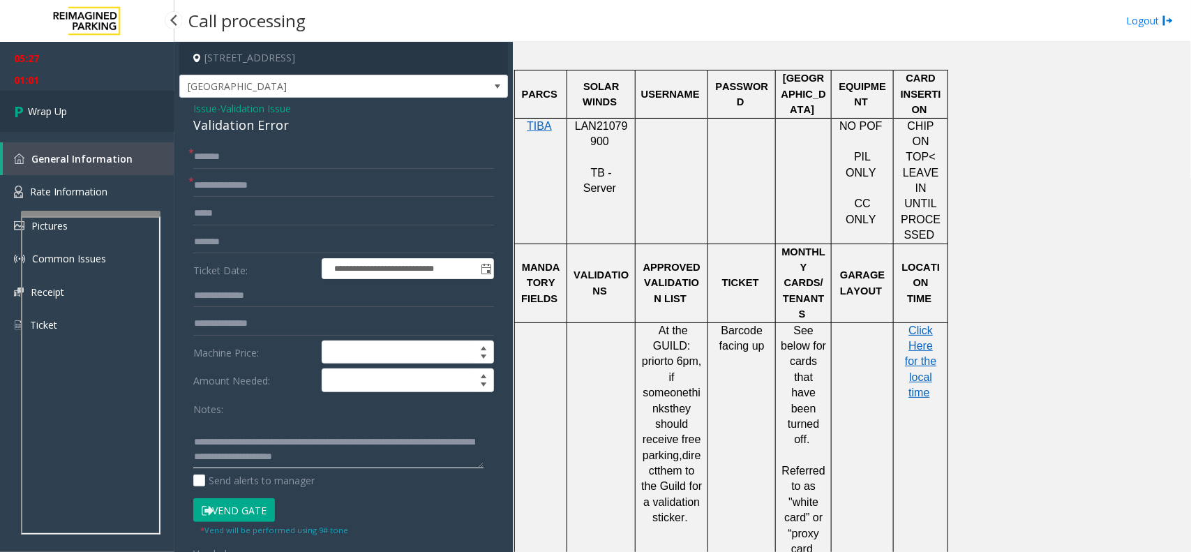
type textarea "**********"
click at [38, 112] on span "Wrap Up" at bounding box center [47, 111] width 39 height 15
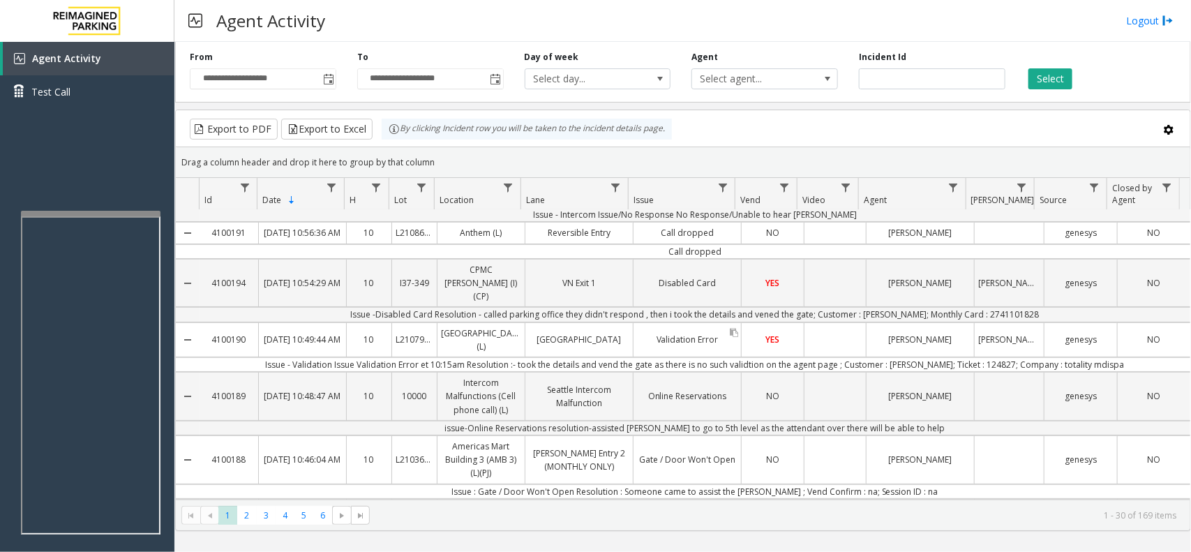
scroll to position [174, 0]
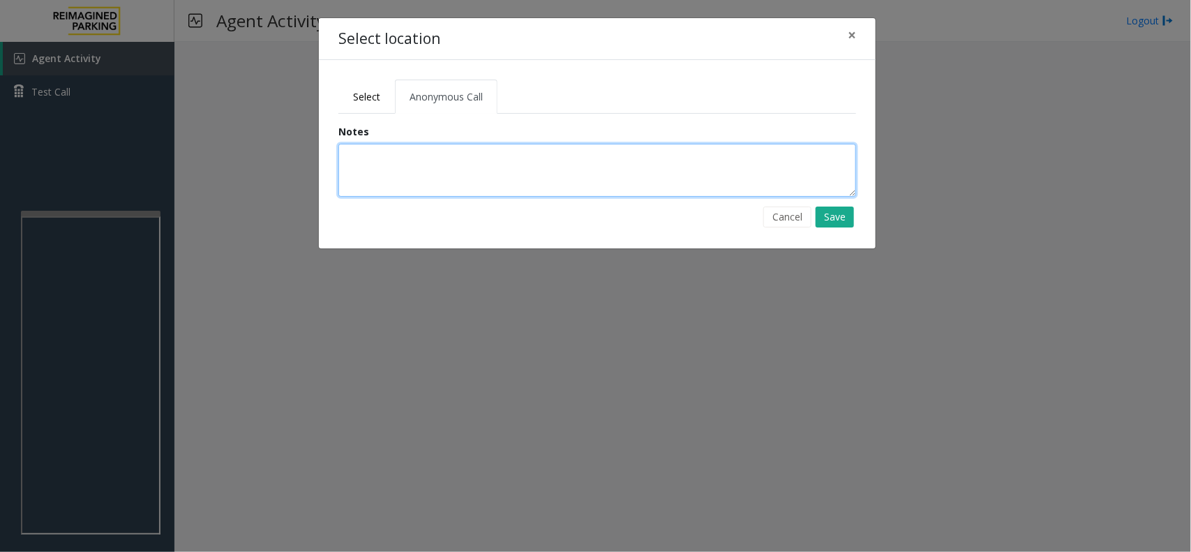
click at [368, 174] on textarea at bounding box center [597, 170] width 518 height 53
type textarea "**********"
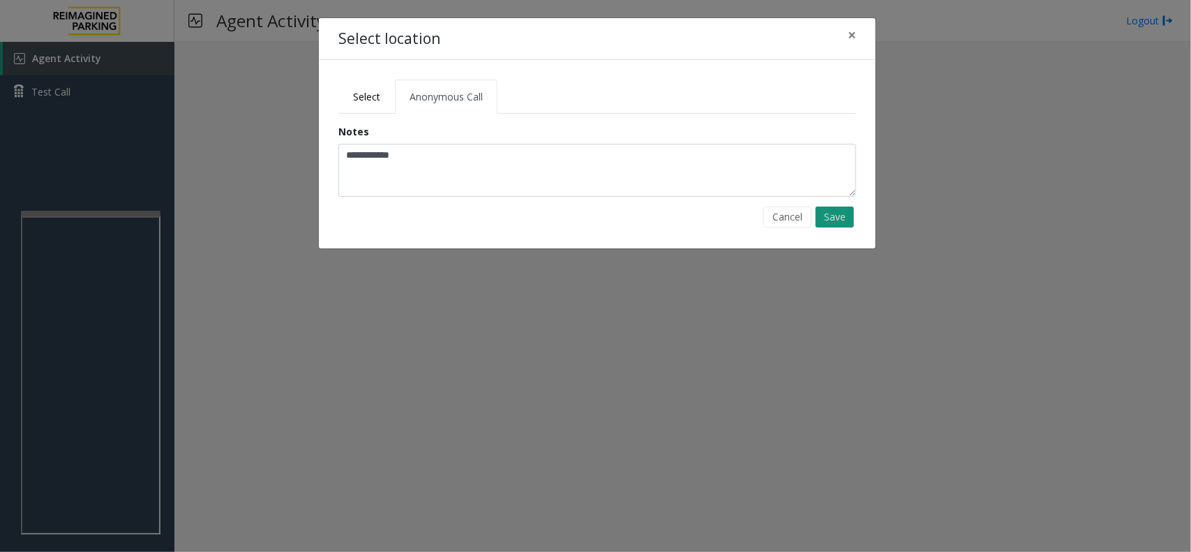
click at [838, 218] on button "Save" at bounding box center [834, 216] width 38 height 21
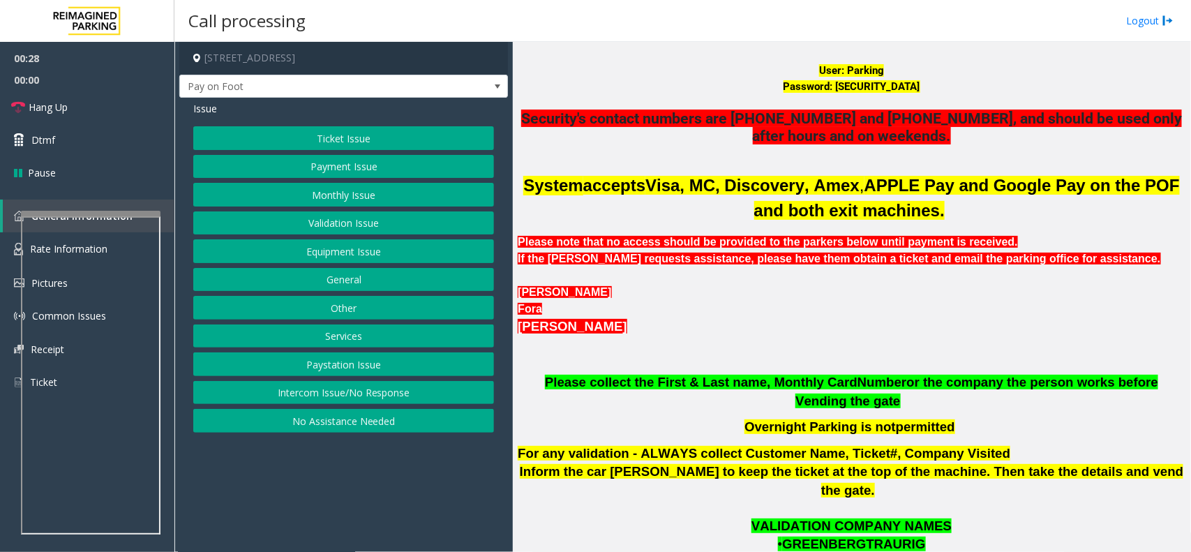
scroll to position [103, 0]
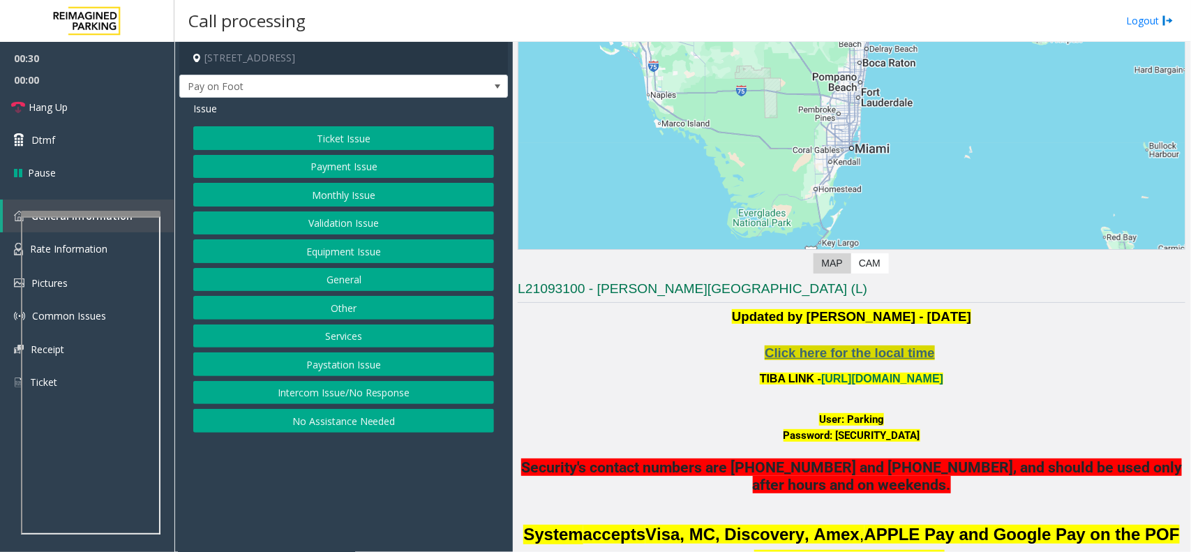
click at [894, 359] on span "Click here for the local time" at bounding box center [850, 352] width 170 height 15
click at [860, 378] on link "[URL][DOMAIN_NAME]" at bounding box center [882, 379] width 122 height 12
click at [5, 246] on link "Rate Information" at bounding box center [87, 249] width 174 height 34
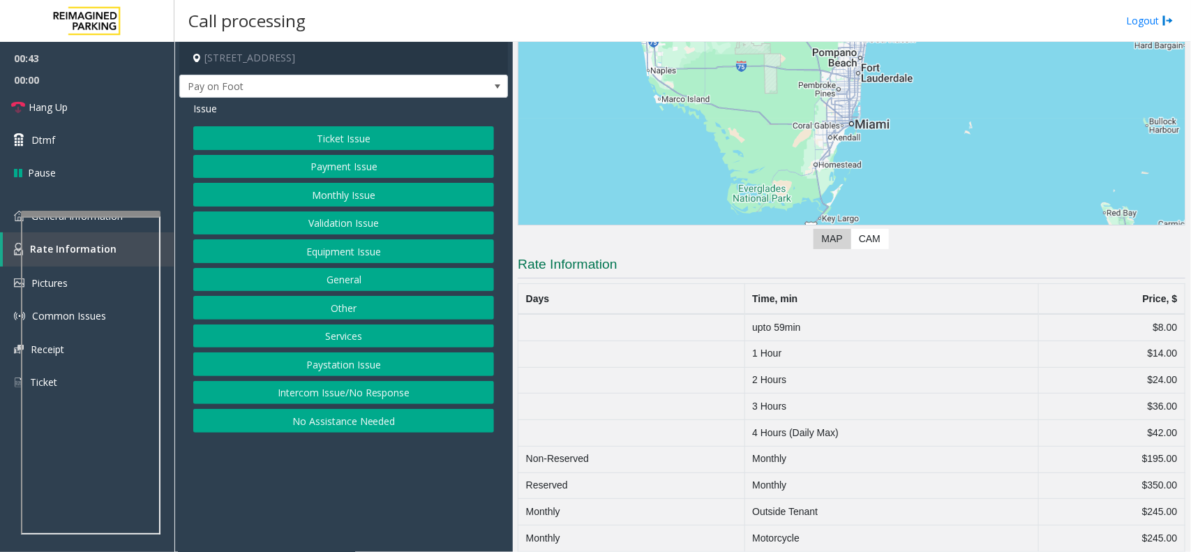
scroll to position [140, 0]
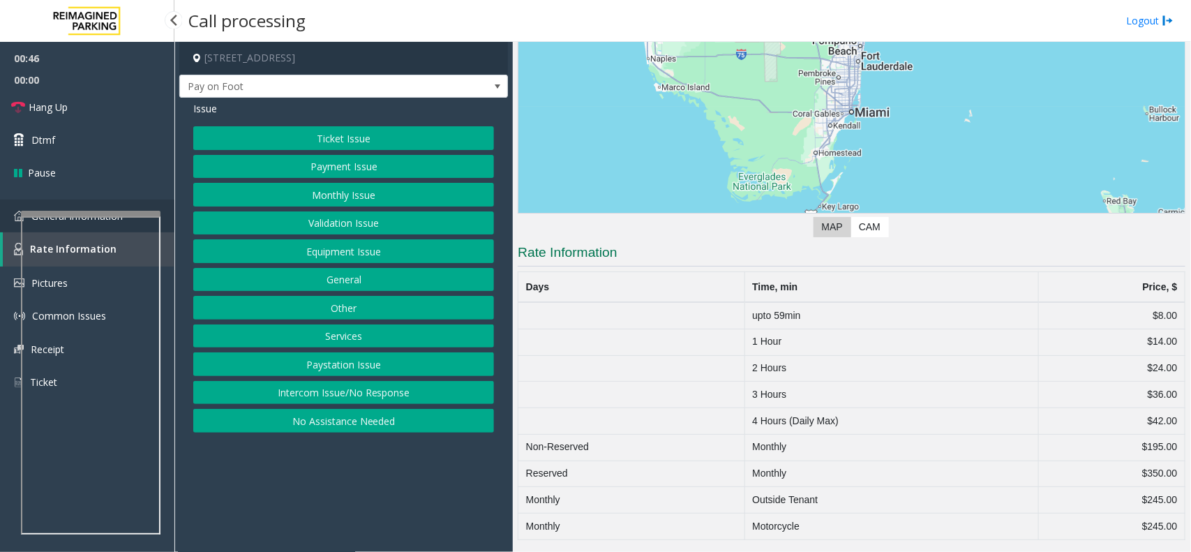
click at [8, 214] on link "General Information" at bounding box center [87, 216] width 174 height 33
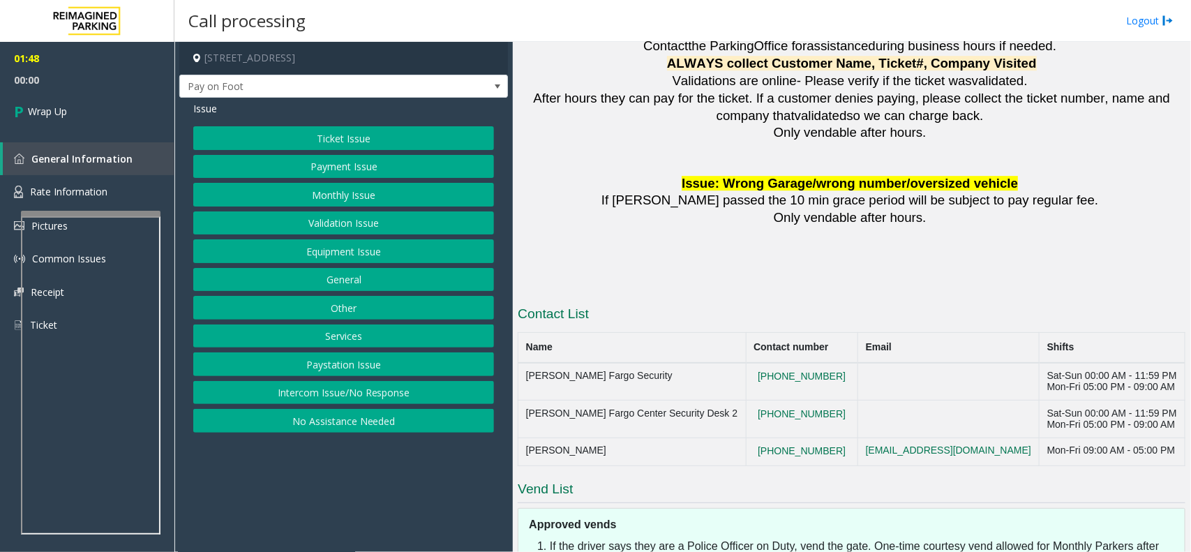
scroll to position [1934, 0]
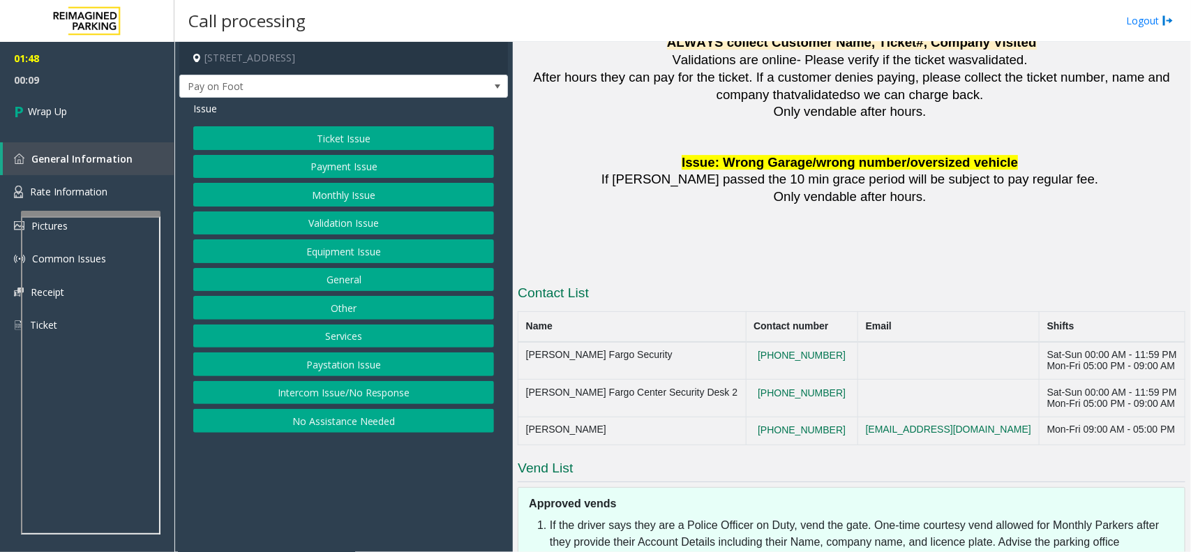
click at [370, 336] on button "Services" at bounding box center [343, 336] width 301 height 24
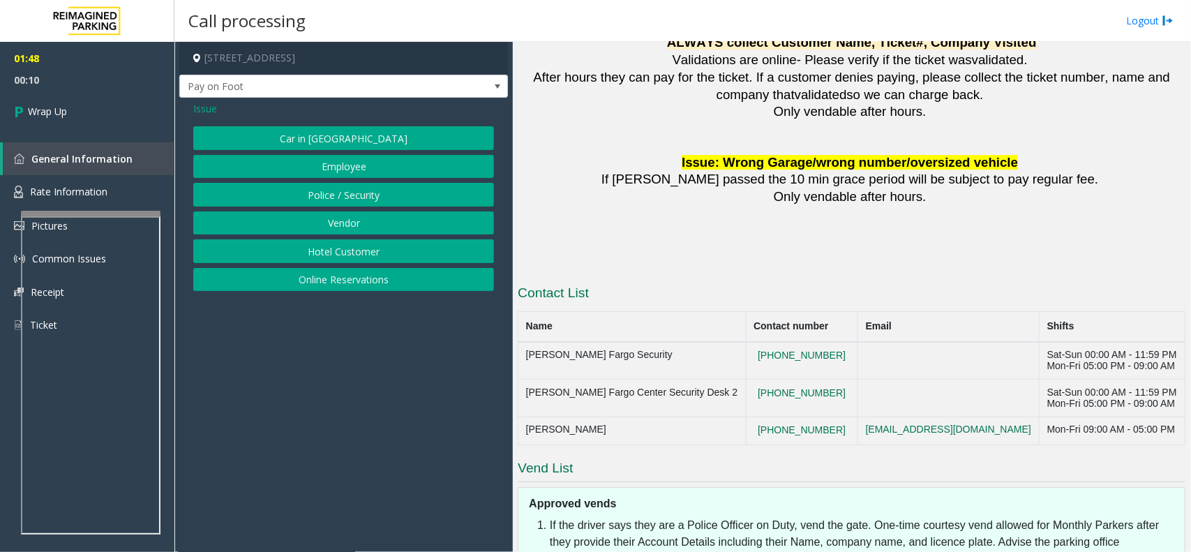
click at [361, 221] on button "Vendor" at bounding box center [343, 223] width 301 height 24
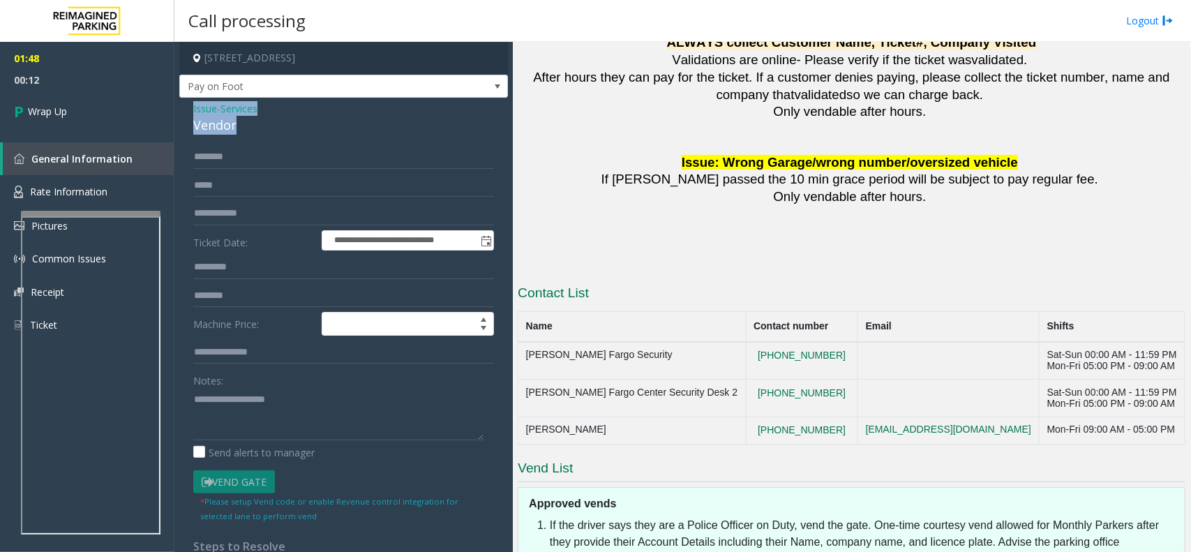
drag, startPoint x: 193, startPoint y: 99, endPoint x: 246, endPoint y: 130, distance: 61.9
click at [246, 130] on div "**********" at bounding box center [343, 372] width 329 height 548
copy div "Issue - Services Vendor"
click at [207, 396] on textarea at bounding box center [338, 414] width 290 height 52
paste textarea "**********"
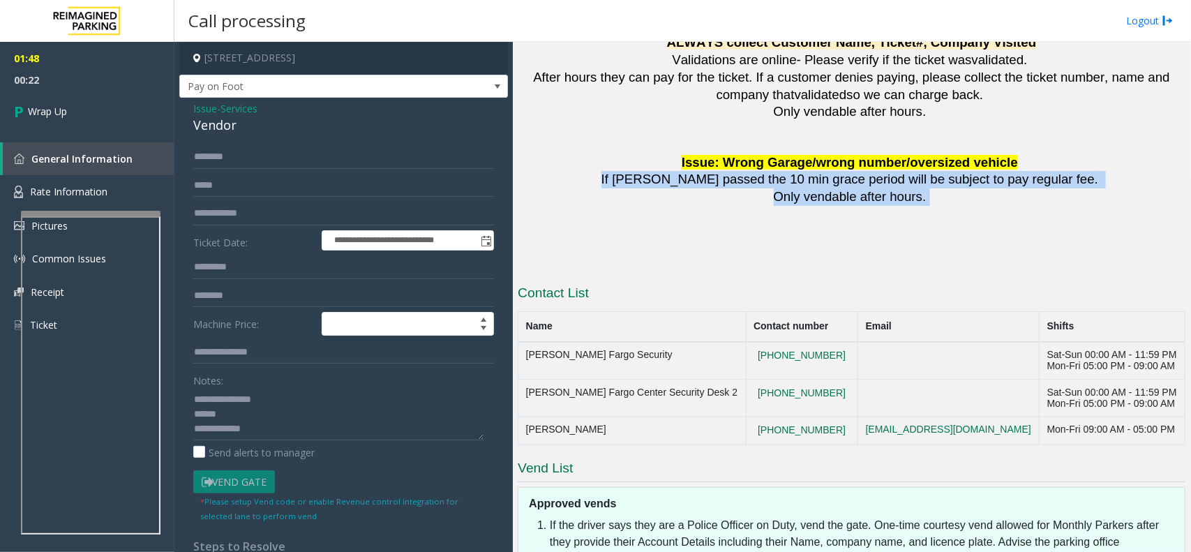
drag, startPoint x: 642, startPoint y: 147, endPoint x: 923, endPoint y: 165, distance: 281.0
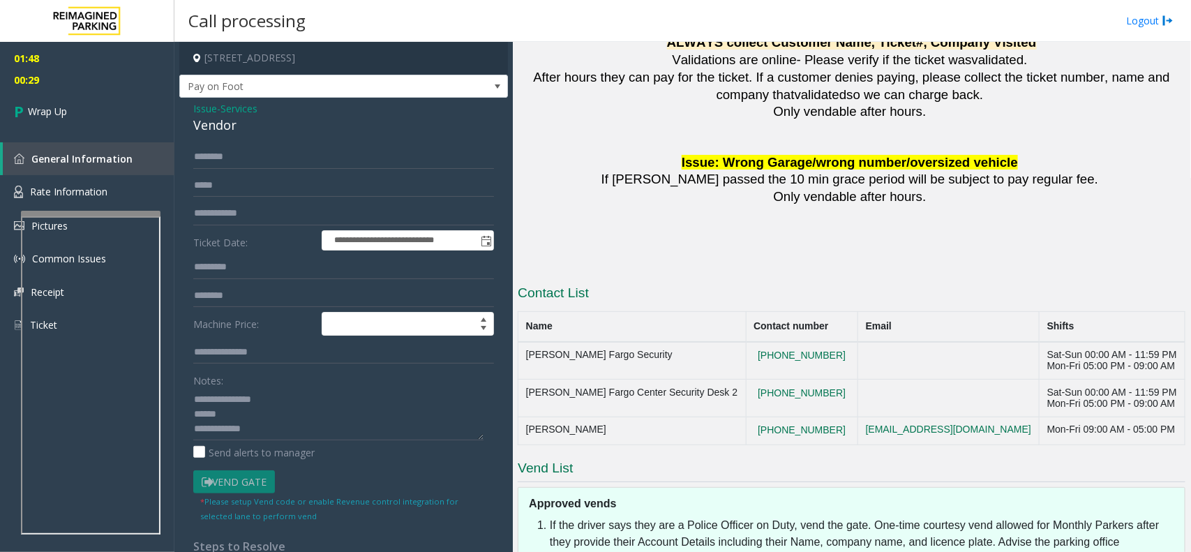
click at [910, 206] on p at bounding box center [852, 214] width 668 height 17
click at [3, 249] on link "Common Issues" at bounding box center [87, 258] width 174 height 33
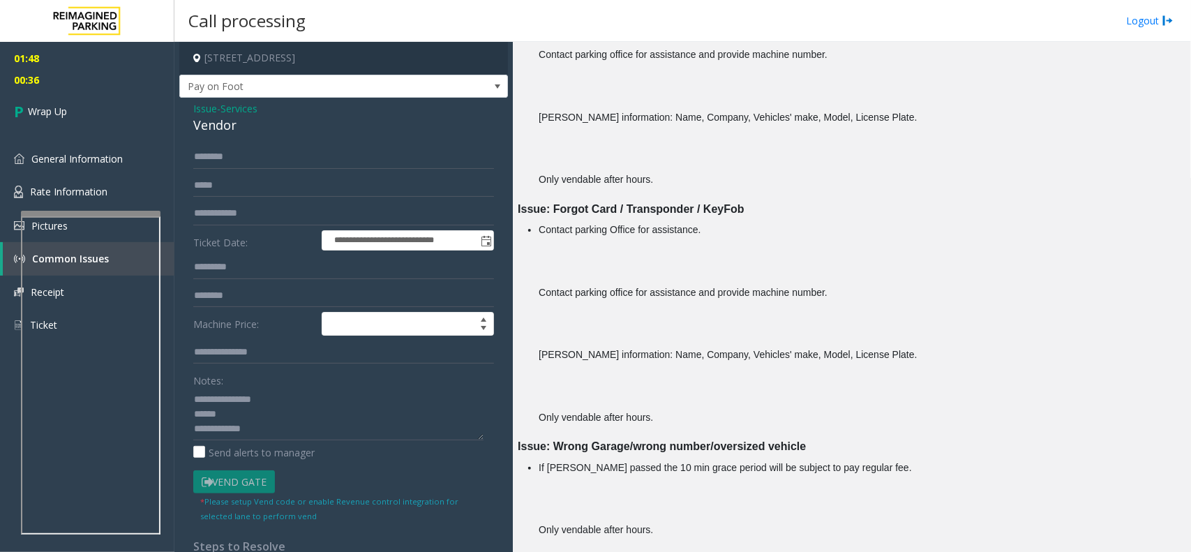
scroll to position [928, 0]
click at [262, 431] on textarea at bounding box center [338, 414] width 290 height 52
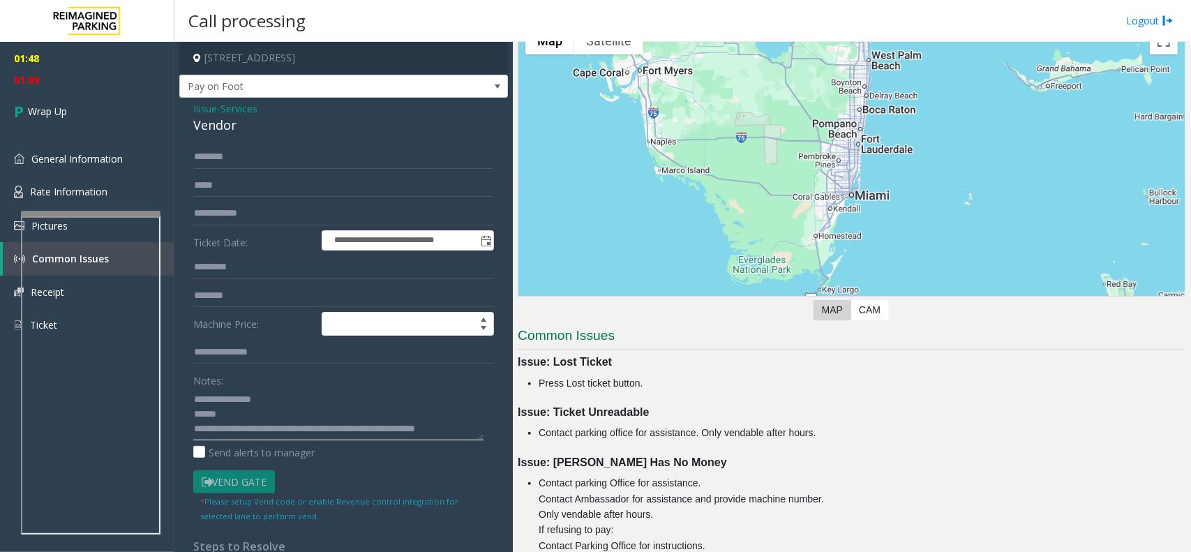
scroll to position [0, 0]
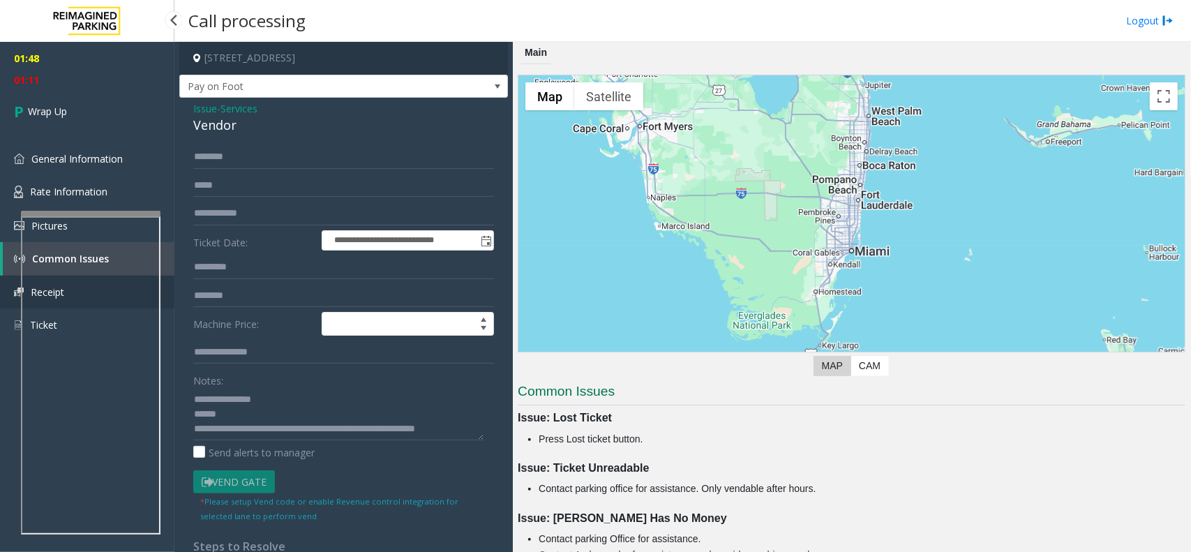
click at [15, 288] on img at bounding box center [19, 291] width 10 height 9
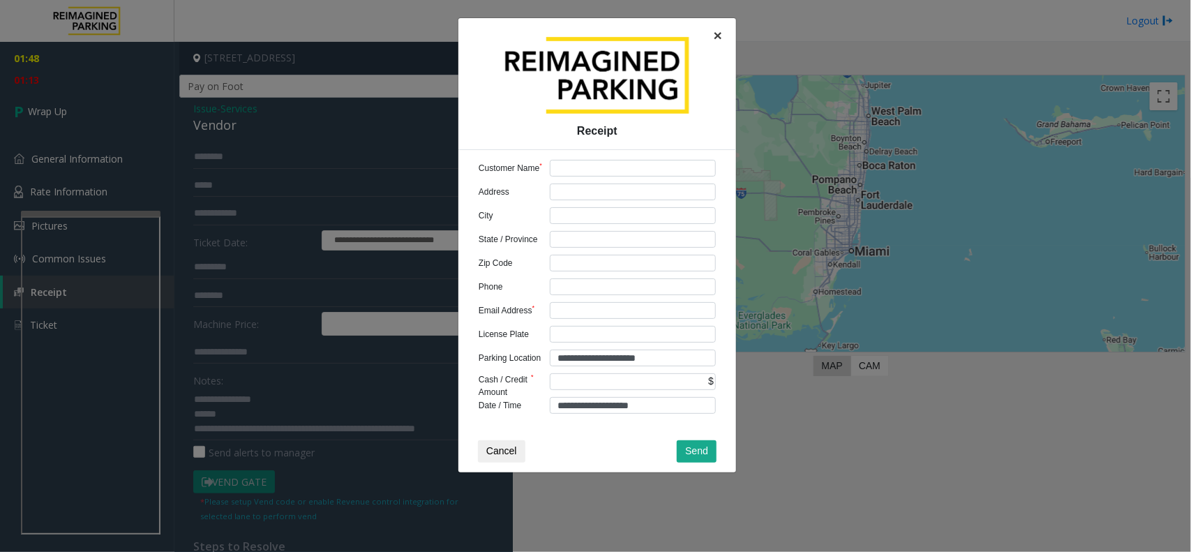
click at [719, 36] on span "×" at bounding box center [718, 35] width 8 height 16
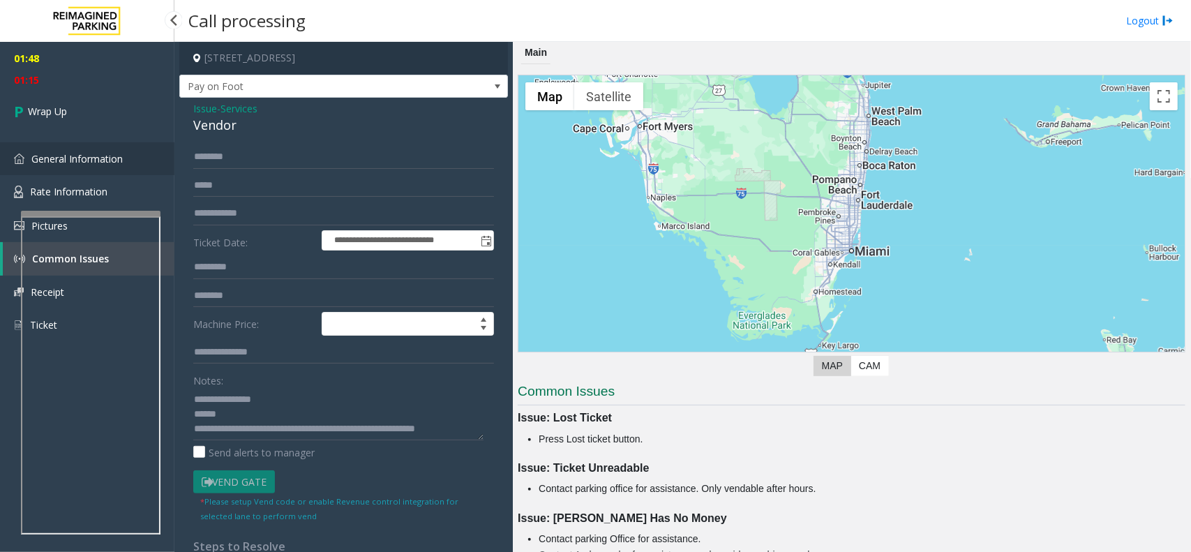
click at [36, 165] on link "General Information" at bounding box center [87, 158] width 174 height 33
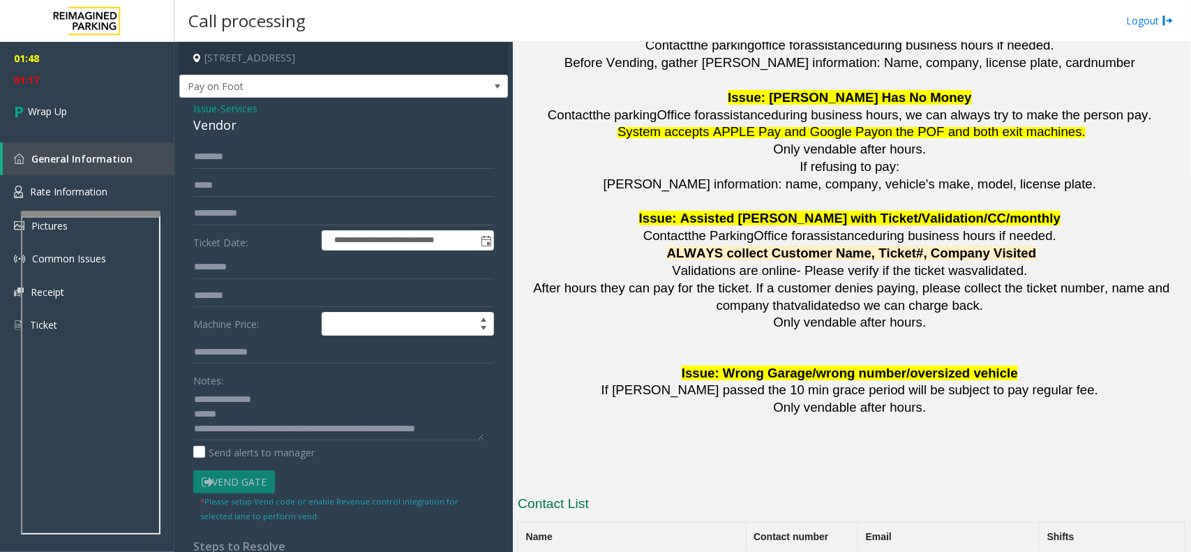
scroll to position [1831, 0]
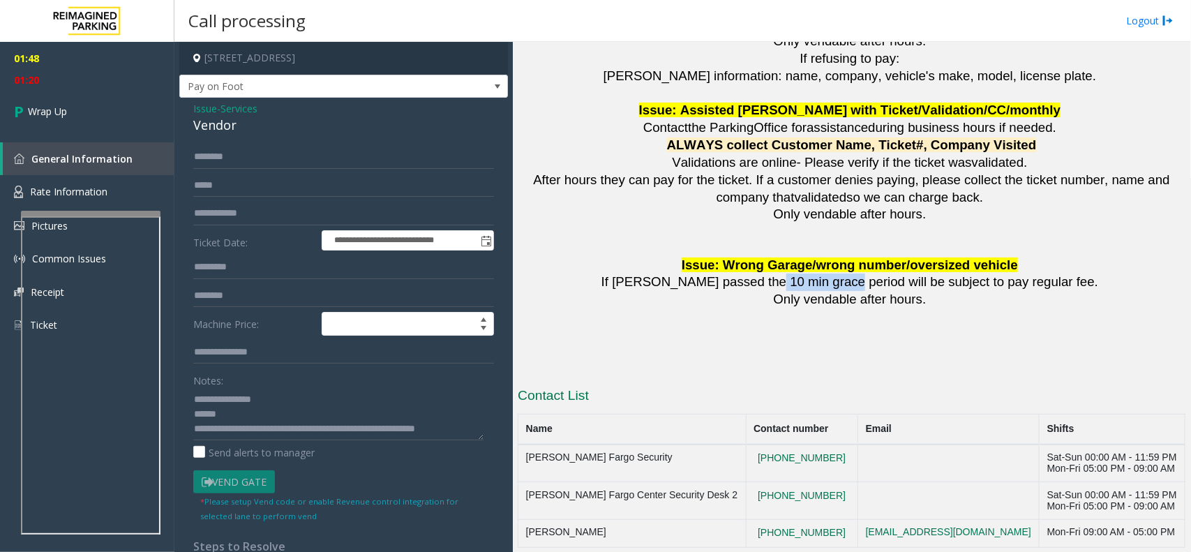
drag, startPoint x: 863, startPoint y: 248, endPoint x: 792, endPoint y: 253, distance: 70.6
click at [792, 274] on span "If [PERSON_NAME] passed the 10 min grace period will be subject to pay regular …" at bounding box center [849, 281] width 497 height 15
copy span "grace period"
drag, startPoint x: 430, startPoint y: 423, endPoint x: 430, endPoint y: 430, distance: 7.7
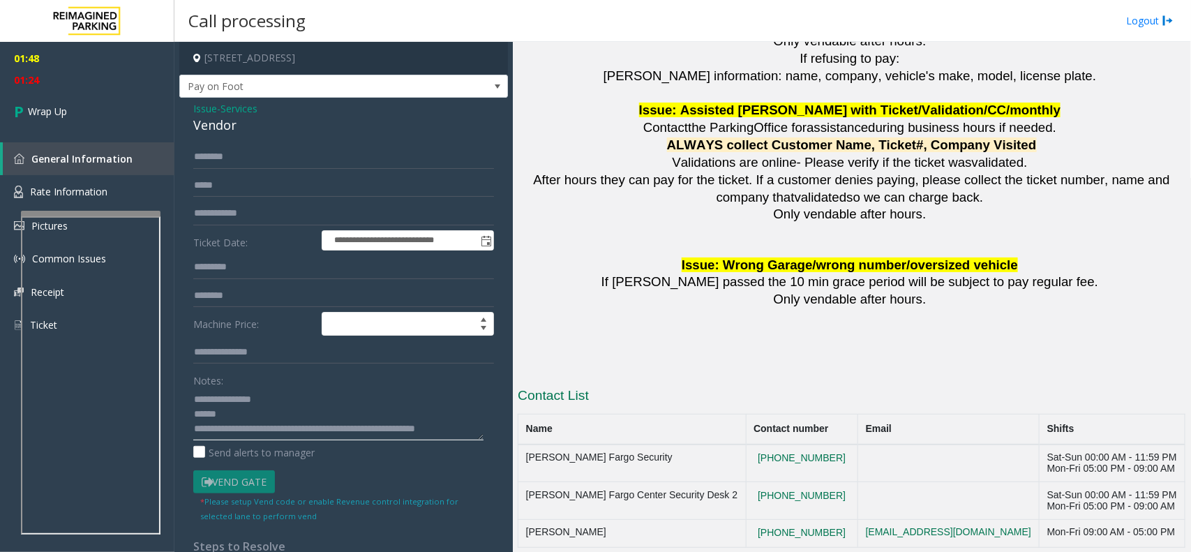
click at [430, 430] on textarea at bounding box center [338, 414] width 290 height 52
paste textarea "**********"
click at [389, 416] on textarea at bounding box center [338, 414] width 290 height 52
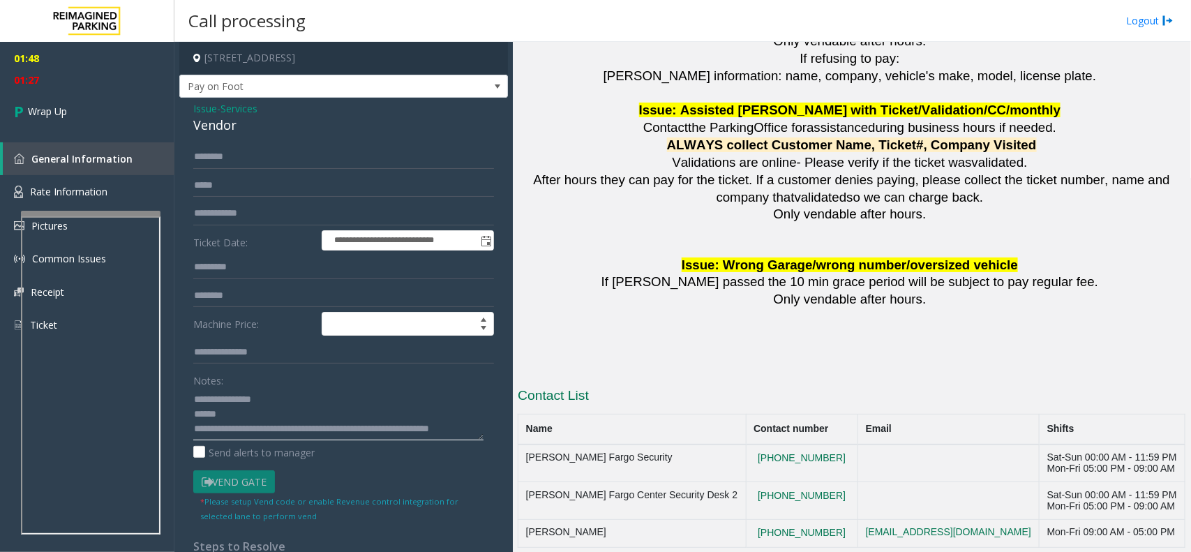
click at [389, 416] on textarea at bounding box center [338, 414] width 290 height 52
click at [266, 431] on textarea at bounding box center [338, 414] width 290 height 52
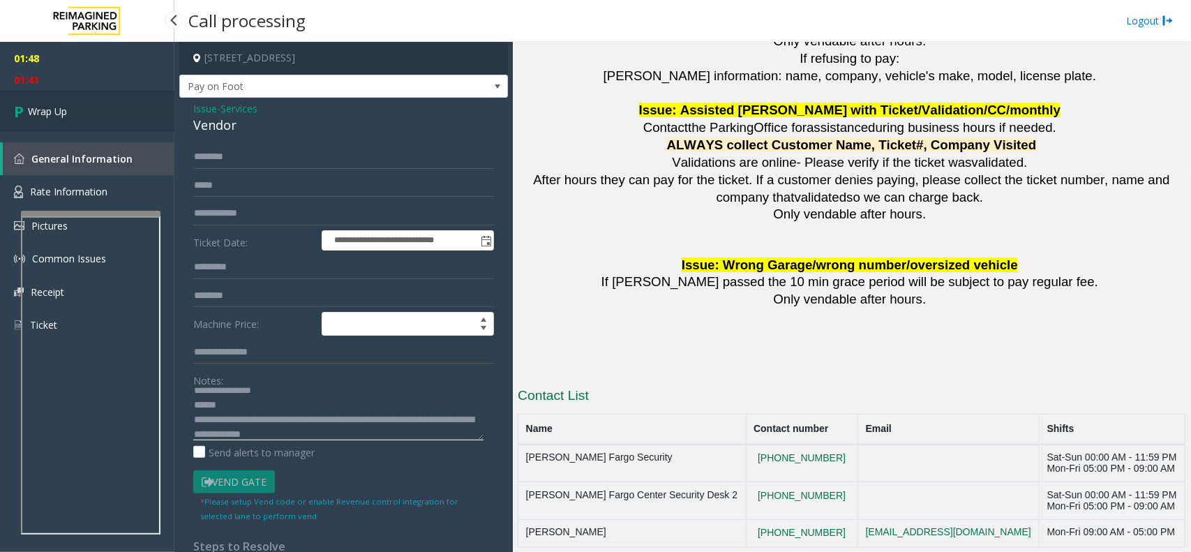
type textarea "**********"
click at [64, 114] on span "Wrap Up" at bounding box center [47, 111] width 39 height 15
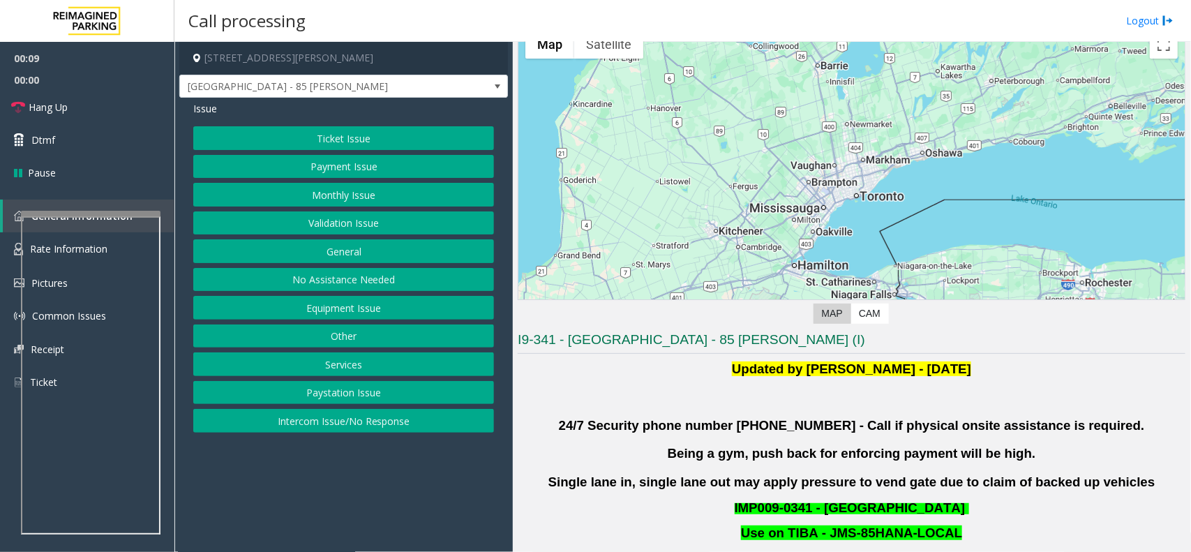
scroll to position [174, 0]
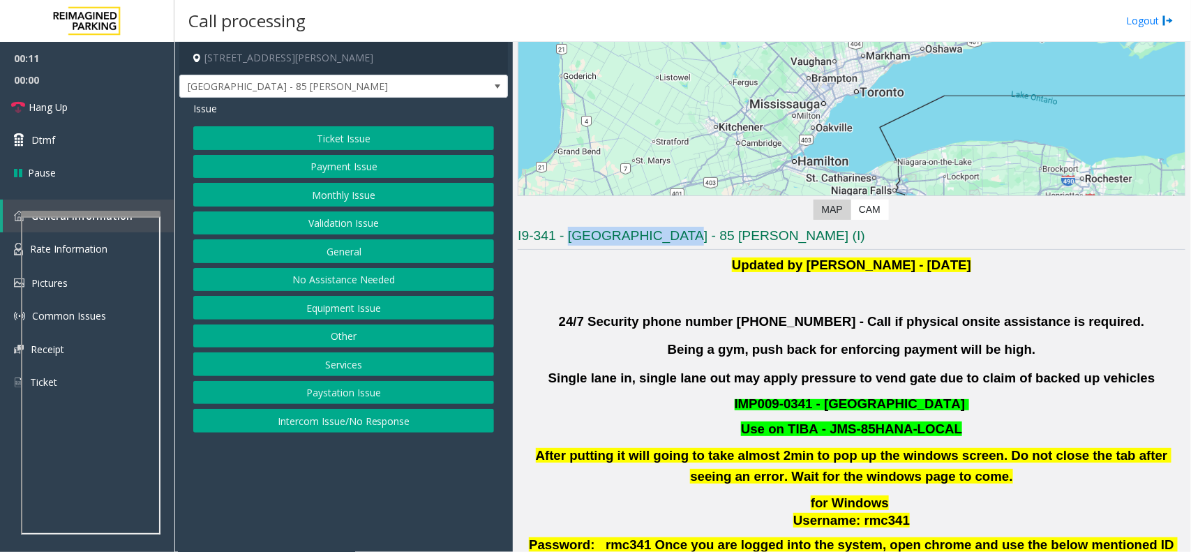
drag, startPoint x: 656, startPoint y: 232, endPoint x: 569, endPoint y: 238, distance: 87.4
click at [569, 238] on h3 "I9-341 - [GEOGRAPHIC_DATA] - 85 [PERSON_NAME] (I)" at bounding box center [852, 238] width 668 height 23
copy h3 "[GEOGRAPHIC_DATA]"
click at [354, 218] on button "Validation Issue" at bounding box center [343, 223] width 301 height 24
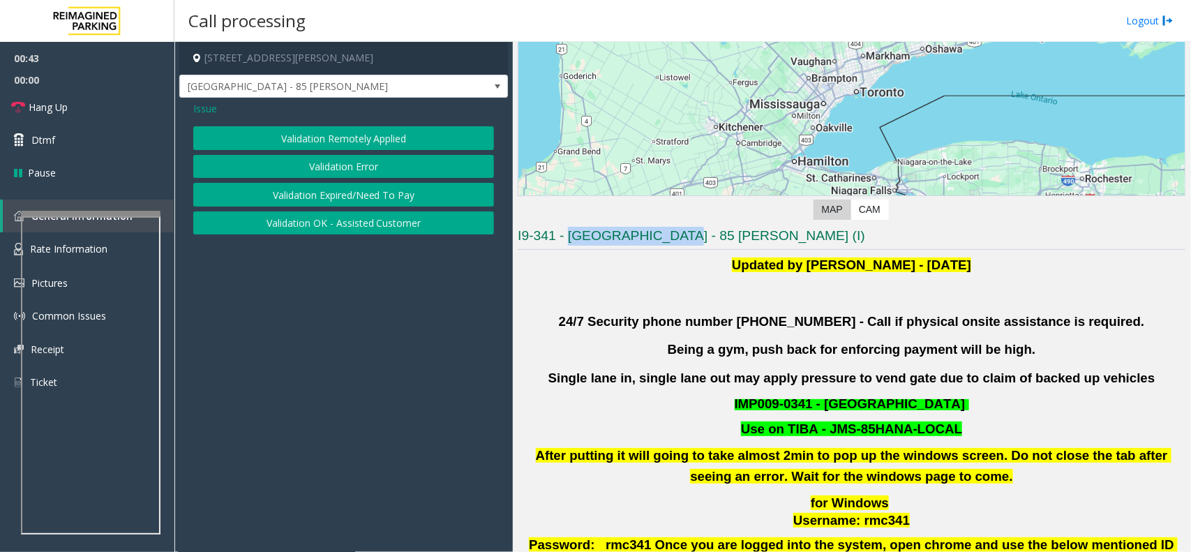
click at [357, 173] on button "Validation Error" at bounding box center [343, 167] width 301 height 24
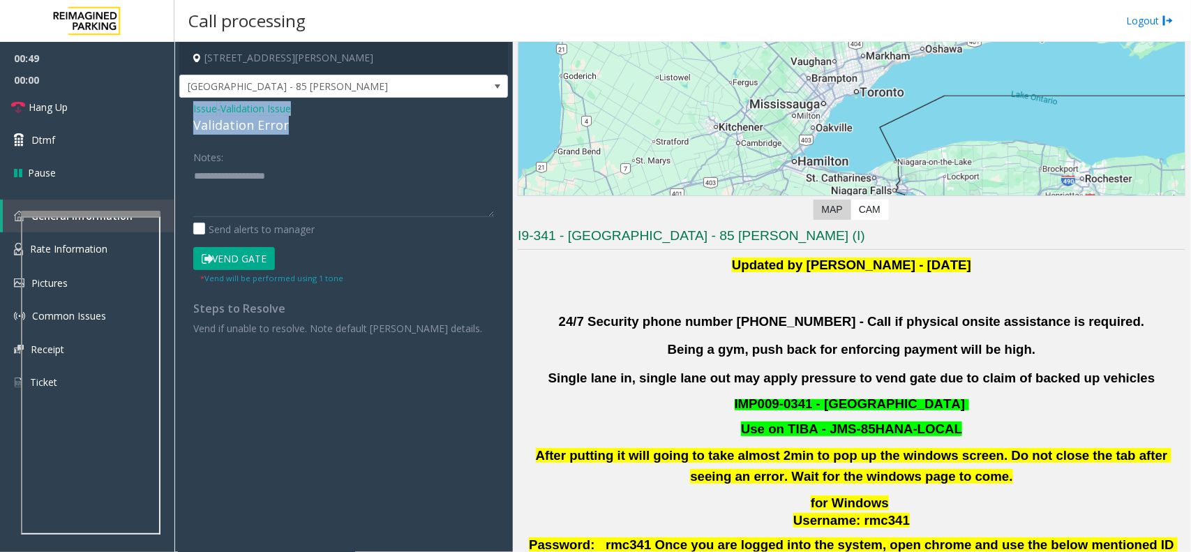
drag, startPoint x: 304, startPoint y: 126, endPoint x: 179, endPoint y: 110, distance: 125.9
click at [179, 110] on div "Issue - Validation Issue Validation Error Notes: Send alerts to manager Vend Ga…" at bounding box center [343, 223] width 329 height 251
copy div "Issue - Validation Issue Validation Error"
click at [190, 175] on div "Notes: Send alerts to manager Vend Gate * Vend will be performed using 1 tone S…" at bounding box center [344, 240] width 322 height 190
click at [218, 181] on textarea at bounding box center [343, 191] width 301 height 52
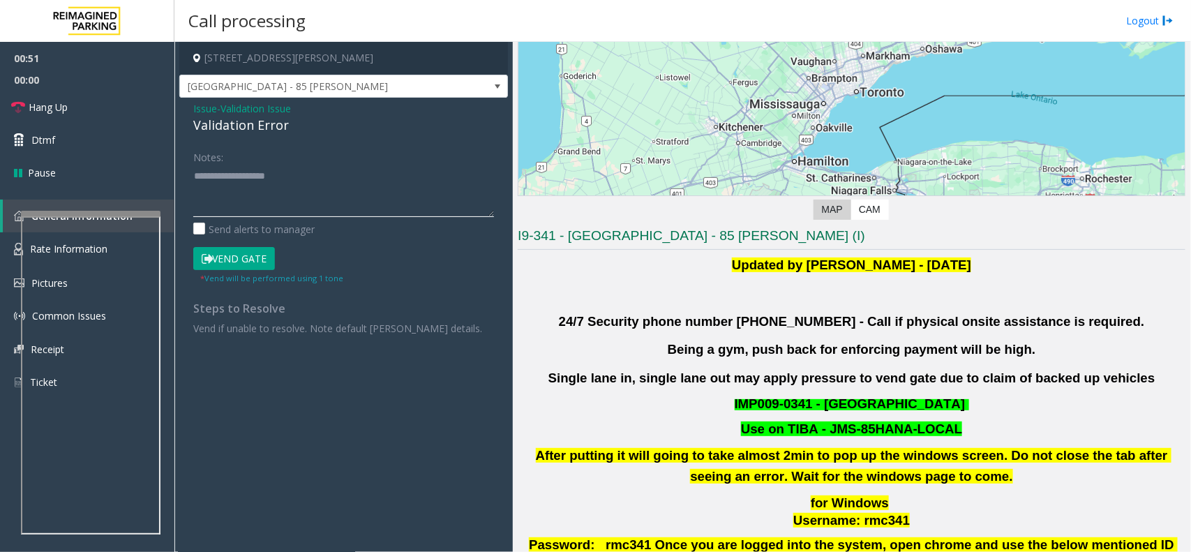
type textarea "*"
paste textarea "**********"
click at [265, 189] on textarea at bounding box center [343, 191] width 301 height 52
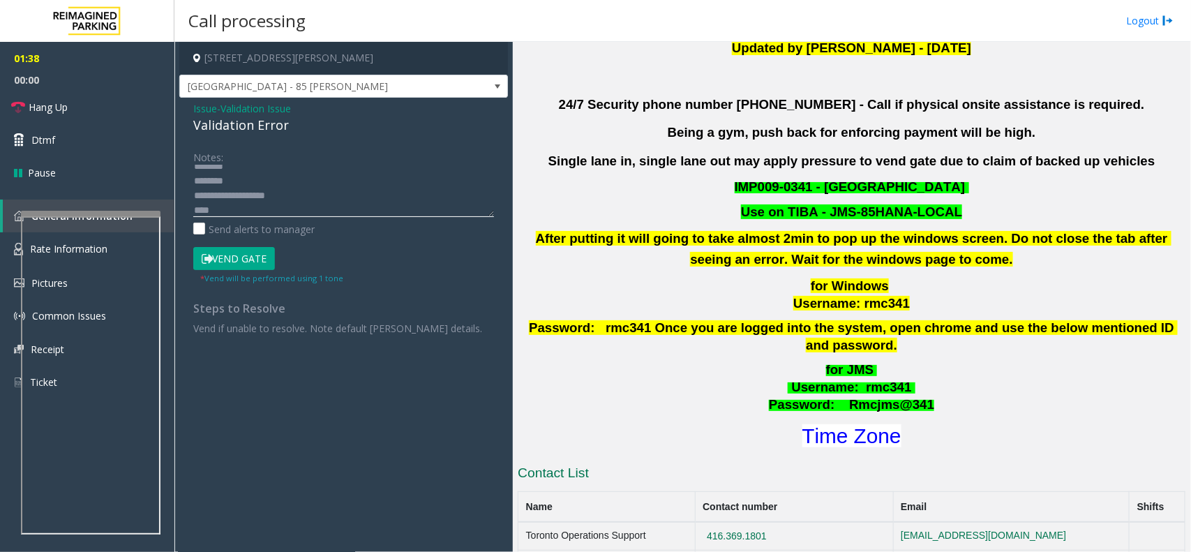
scroll to position [436, 0]
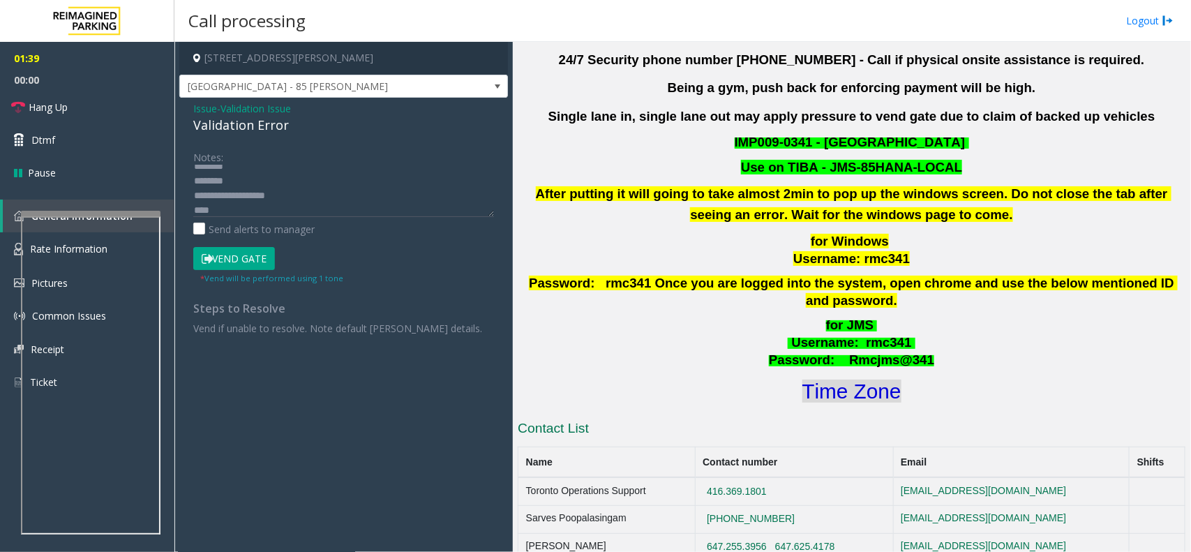
click at [861, 379] on font "Time Zone" at bounding box center [851, 390] width 99 height 23
click at [253, 209] on textarea at bounding box center [343, 191] width 301 height 52
click at [246, 255] on button "Vend Gate" at bounding box center [234, 259] width 82 height 24
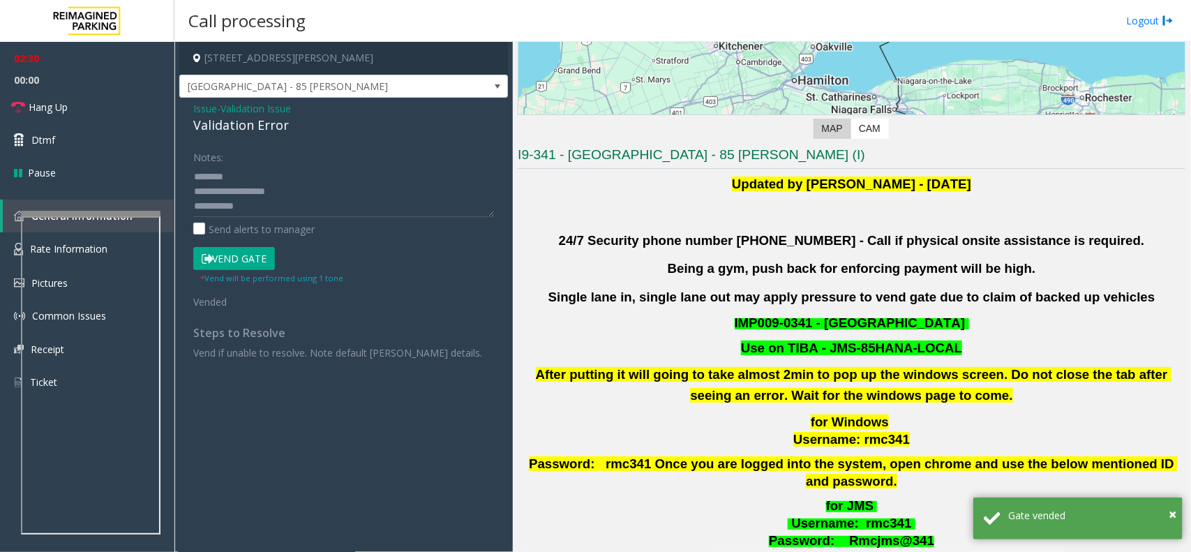
scroll to position [349, 0]
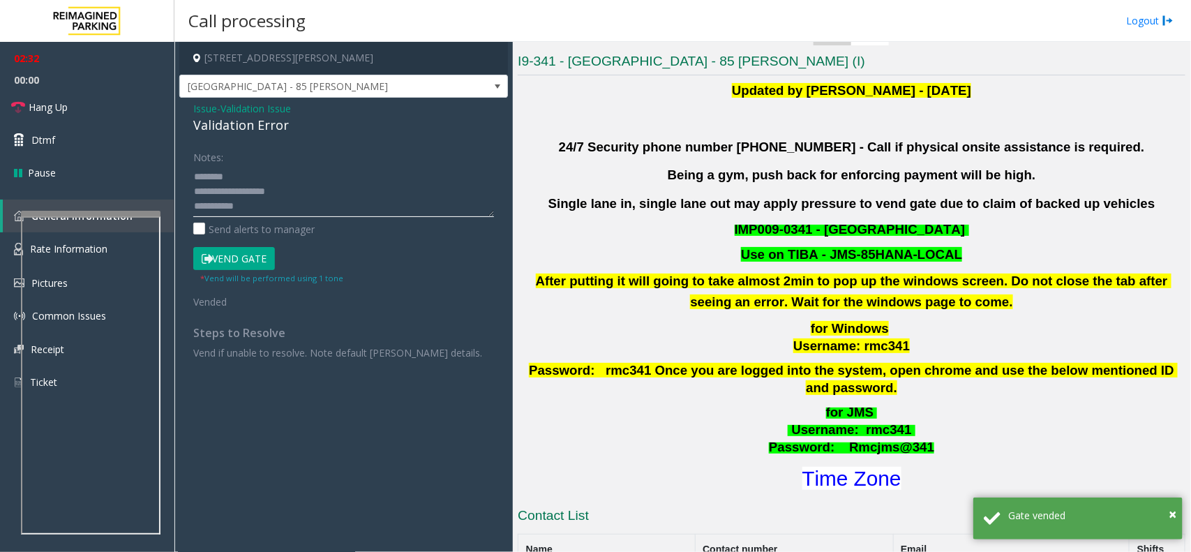
click at [293, 204] on textarea at bounding box center [343, 191] width 301 height 52
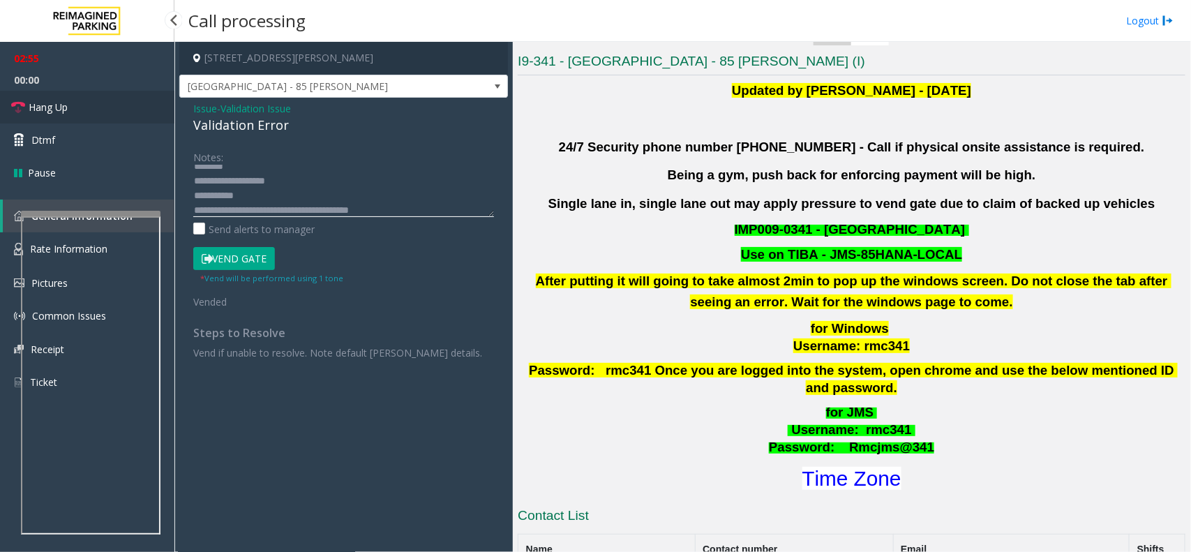
type textarea "**********"
click at [54, 106] on span "Hang Up" at bounding box center [48, 107] width 39 height 15
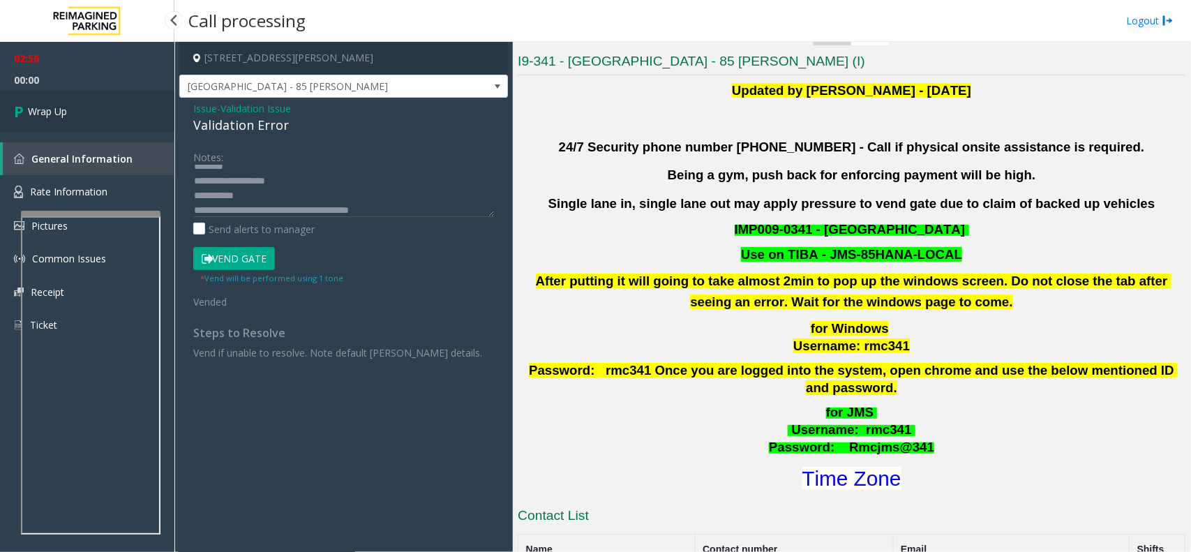
click at [54, 108] on span "Wrap Up" at bounding box center [47, 111] width 39 height 15
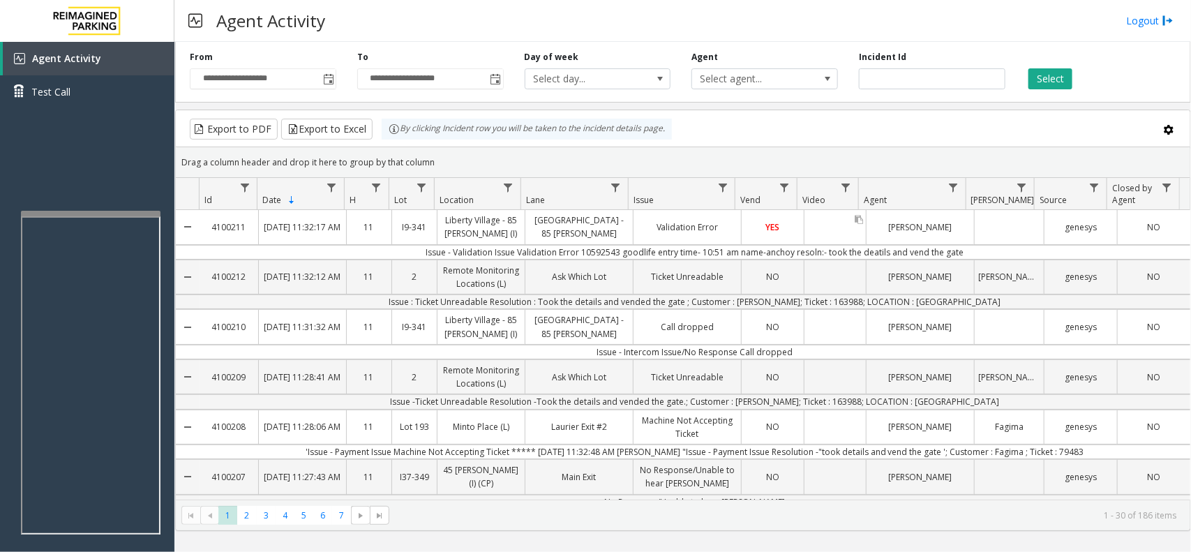
click at [820, 229] on link "Data table" at bounding box center [834, 226] width 61 height 7
